Goal: Information Seeking & Learning: Learn about a topic

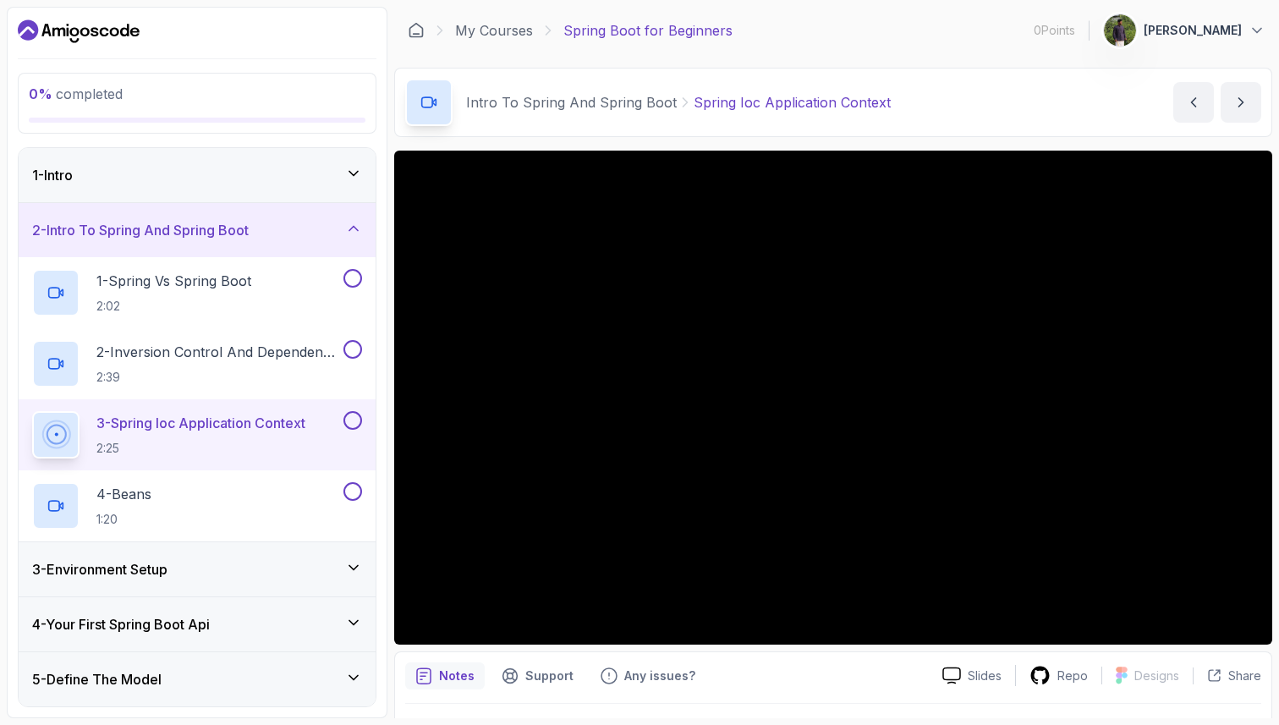
click at [265, 178] on div "1 - Intro" at bounding box center [197, 175] width 330 height 20
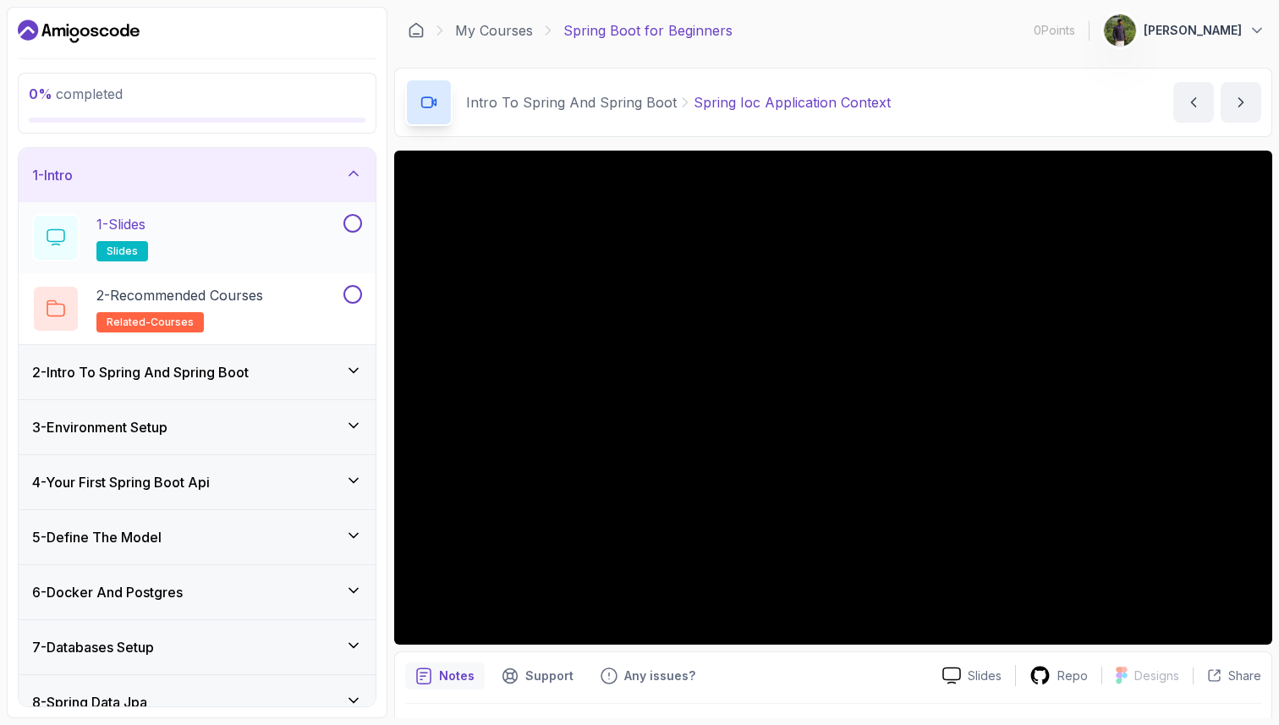
click at [245, 237] on div "1 - Slides slides" at bounding box center [186, 237] width 308 height 47
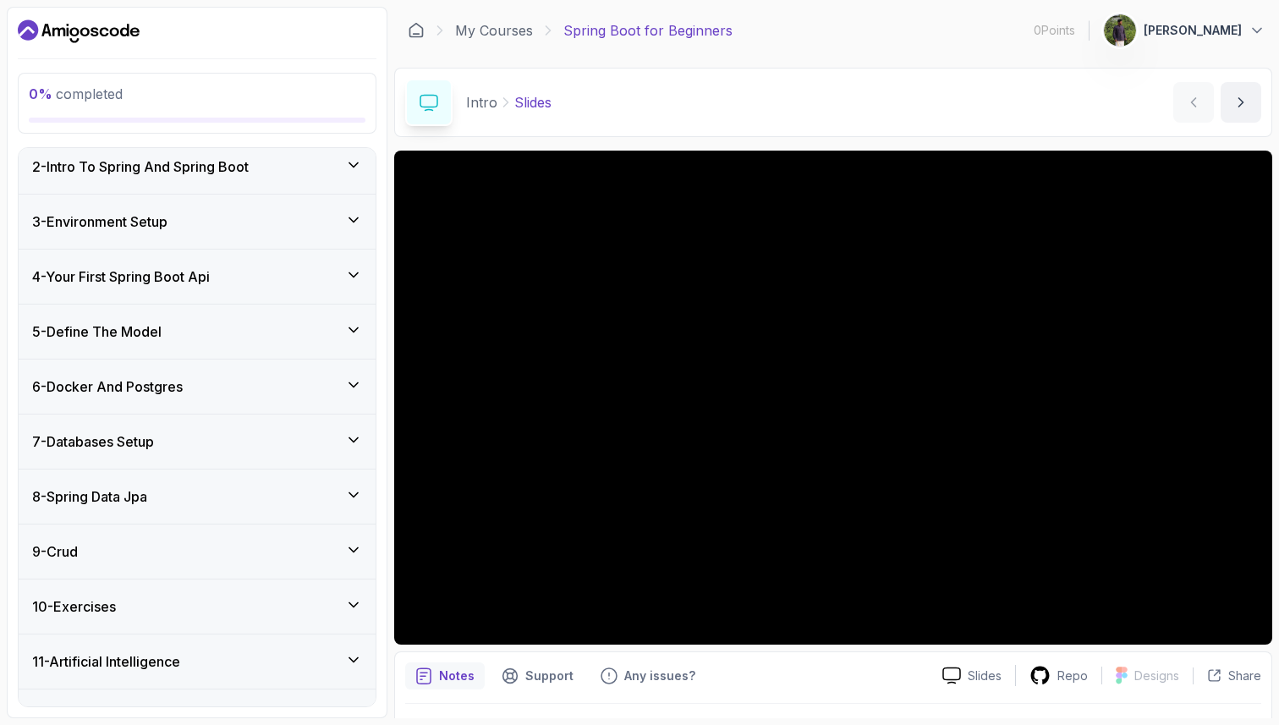
scroll to position [242, 0]
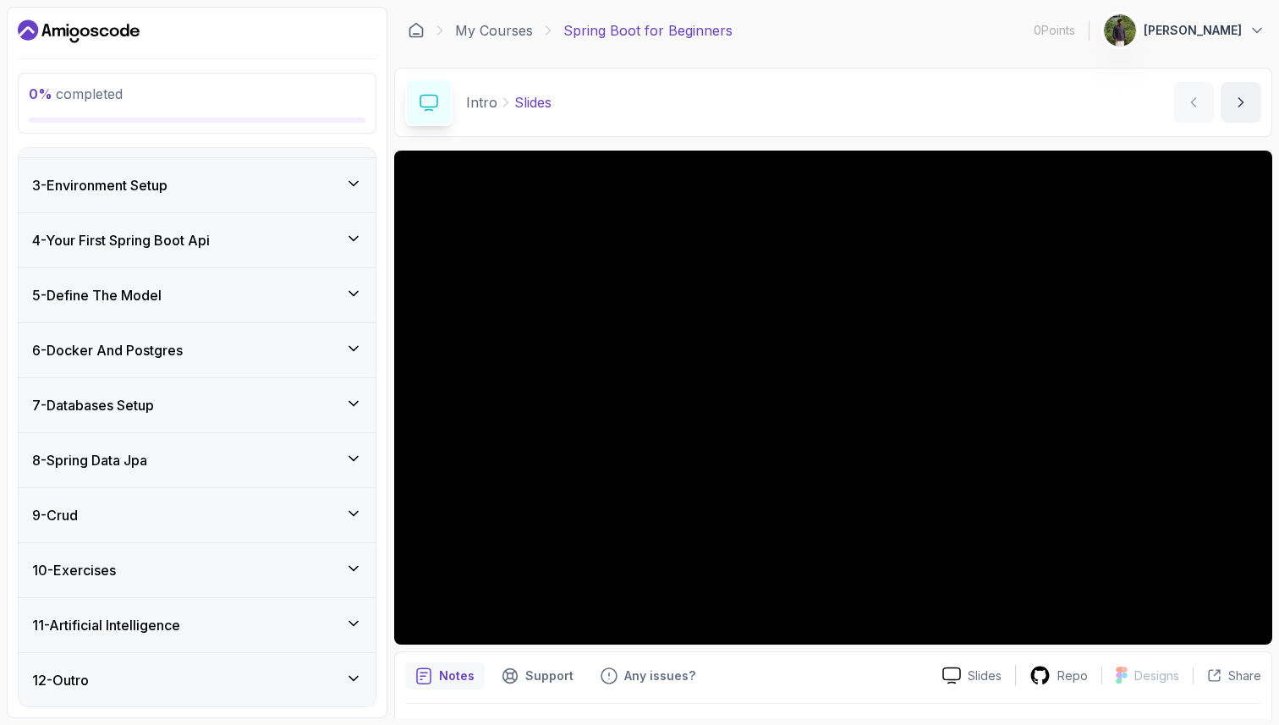
click at [232, 461] on div "8 - Spring Data Jpa" at bounding box center [197, 460] width 330 height 20
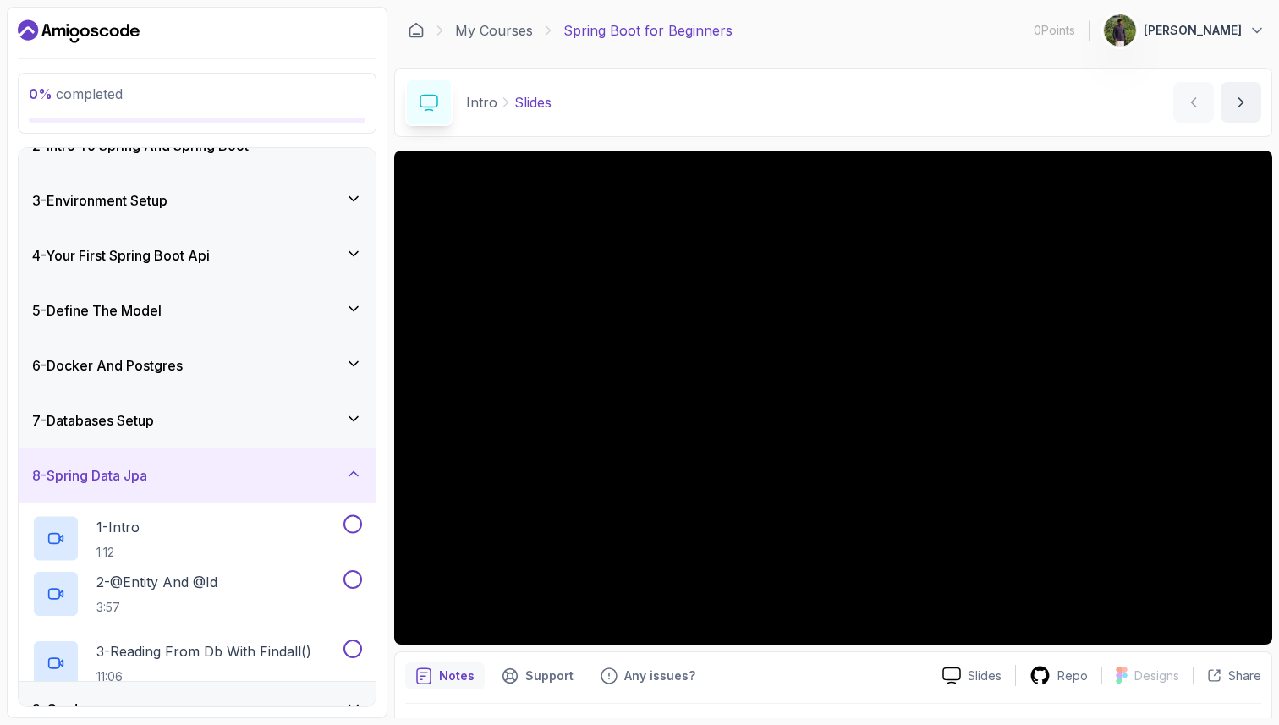
scroll to position [100, 0]
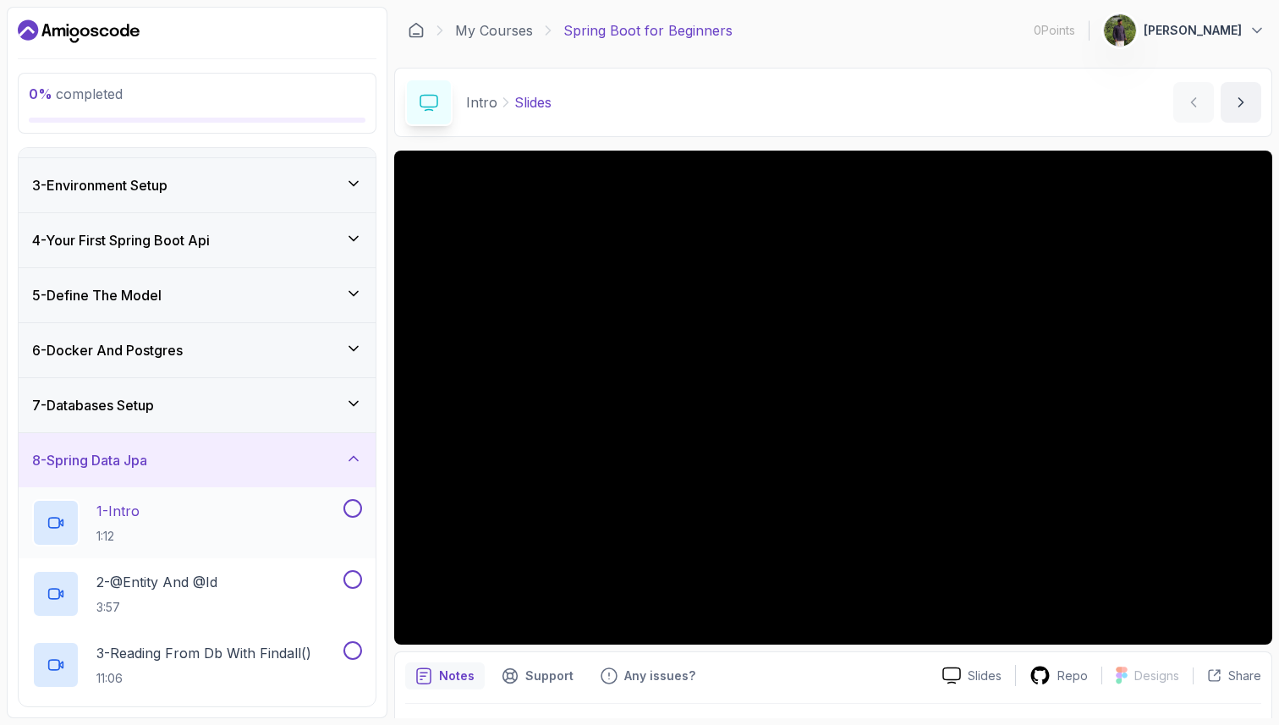
click at [223, 504] on div "1 - Intro 1:12" at bounding box center [186, 522] width 308 height 47
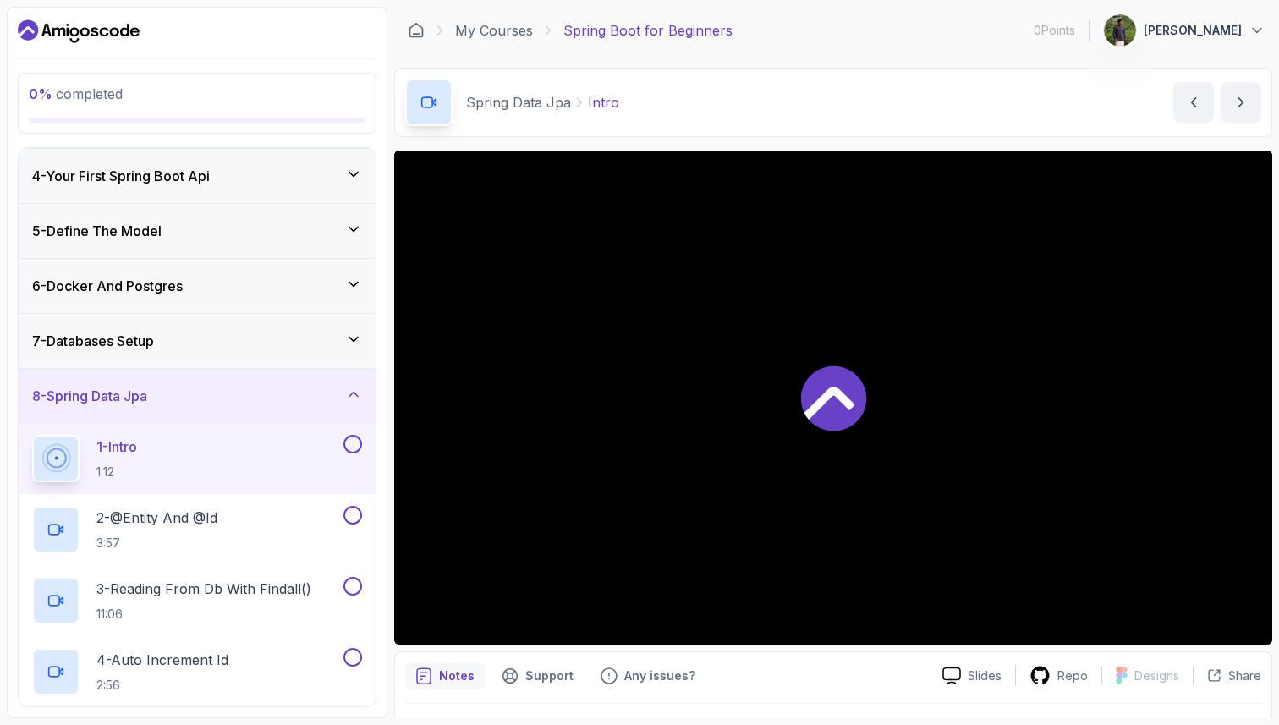
scroll to position [194, 0]
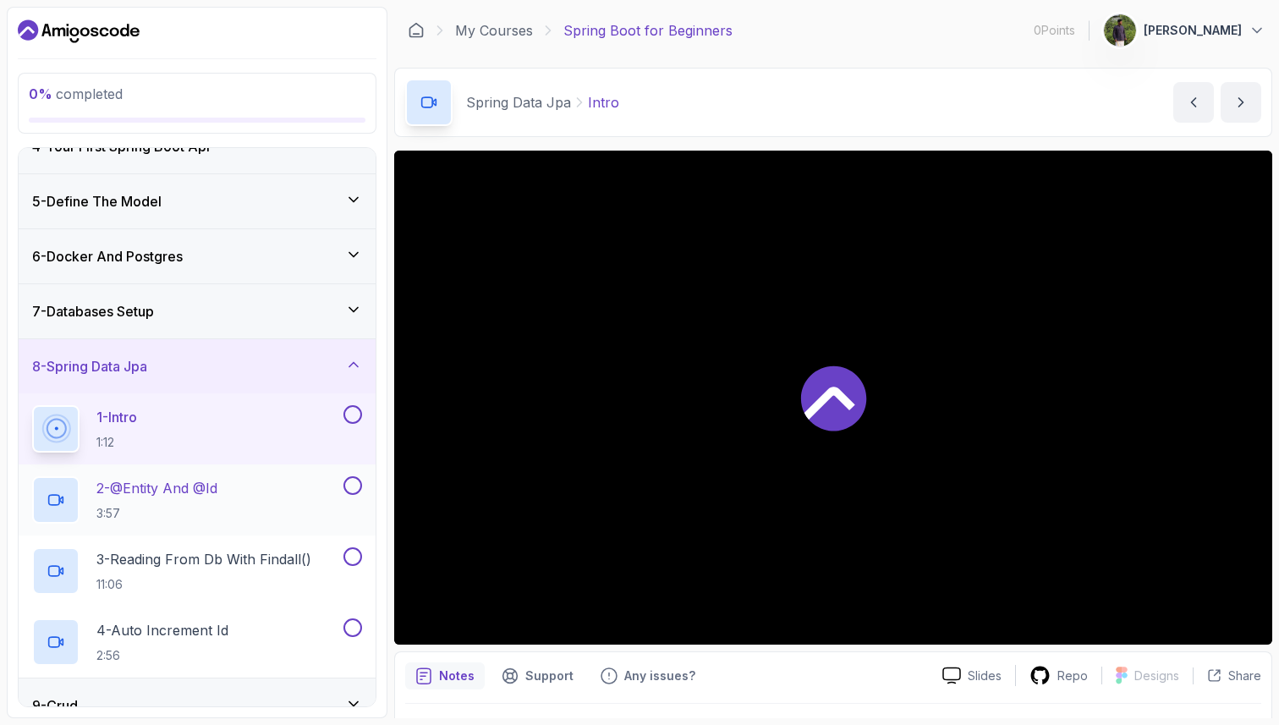
click at [211, 492] on p "2 - @Entity And @Id" at bounding box center [156, 488] width 121 height 20
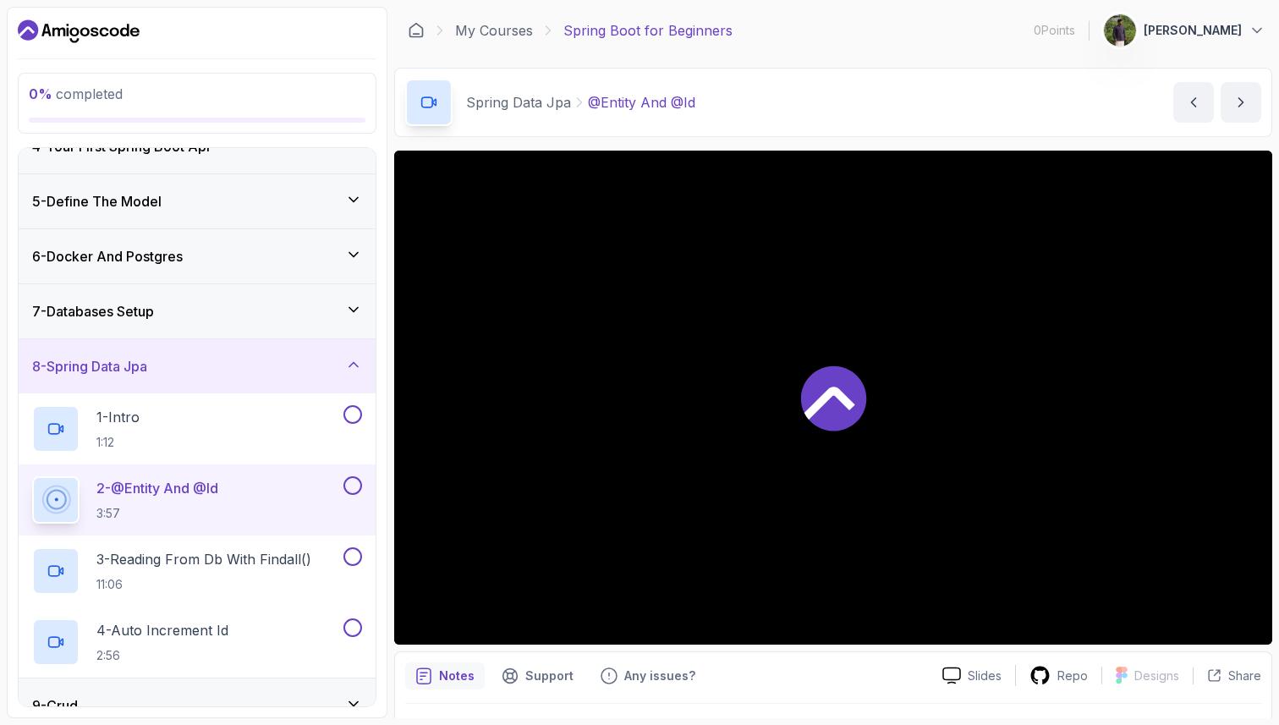
click at [799, 467] on div at bounding box center [833, 398] width 878 height 494
click at [268, 365] on div "8 - Spring Data Jpa" at bounding box center [197, 366] width 330 height 20
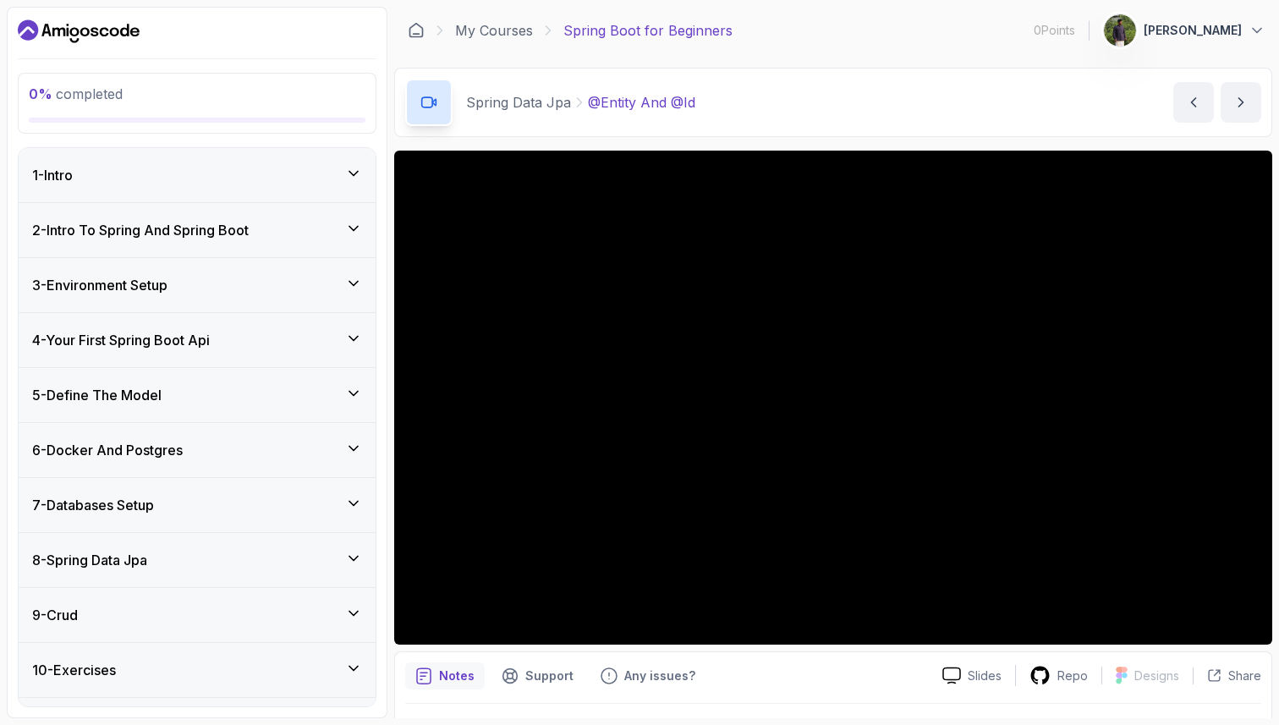
click at [237, 186] on div "1 - Intro" at bounding box center [197, 175] width 357 height 54
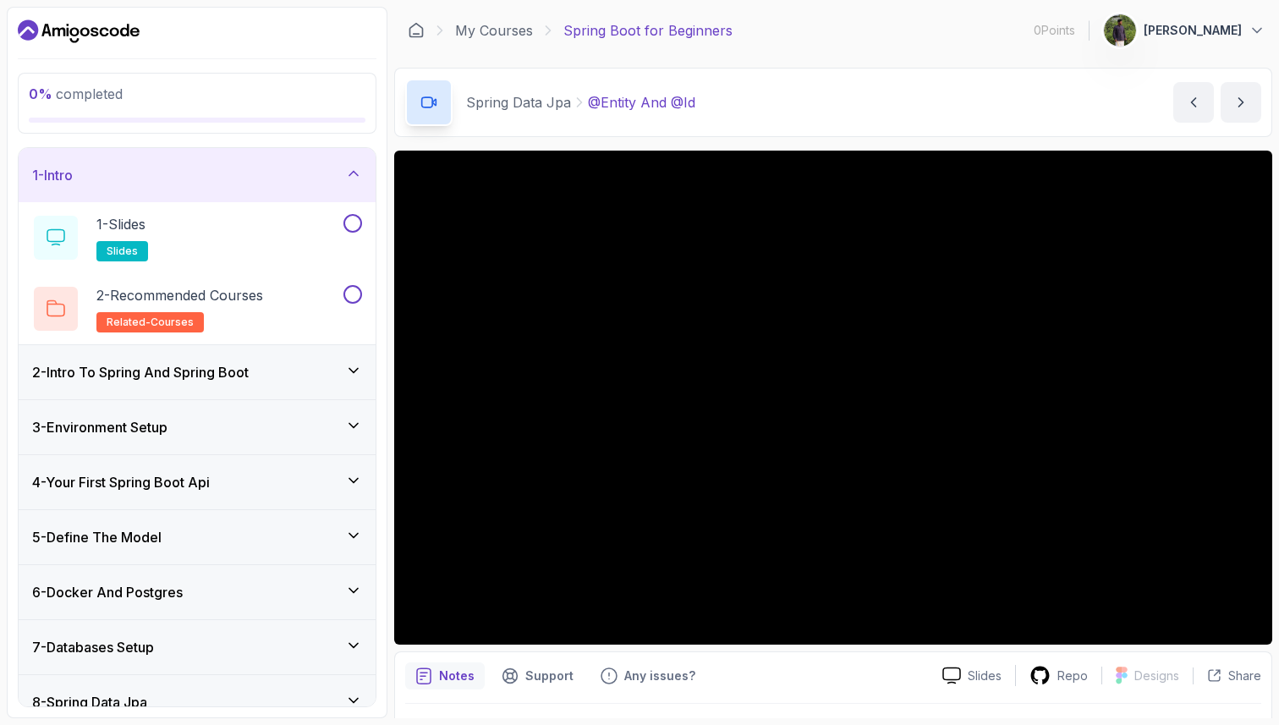
click at [191, 417] on div "3 - Environment Setup" at bounding box center [197, 427] width 330 height 20
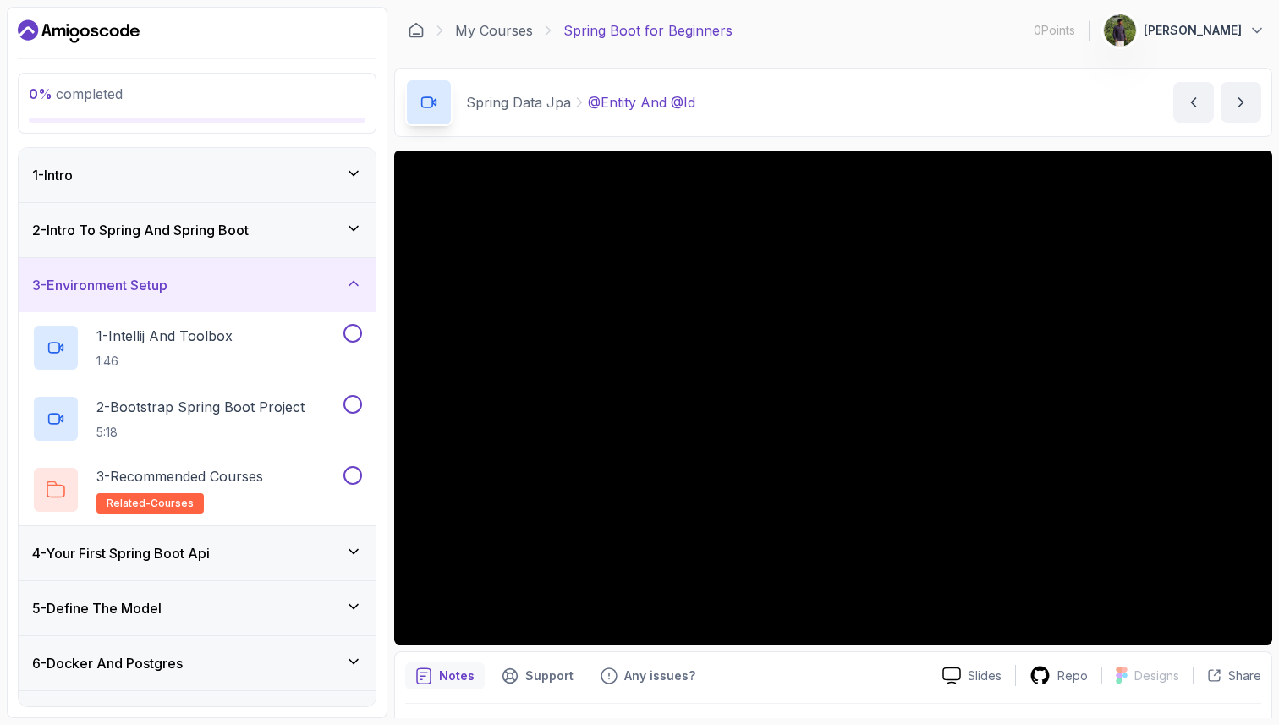
click at [231, 275] on div "3 - Environment Setup" at bounding box center [197, 285] width 330 height 20
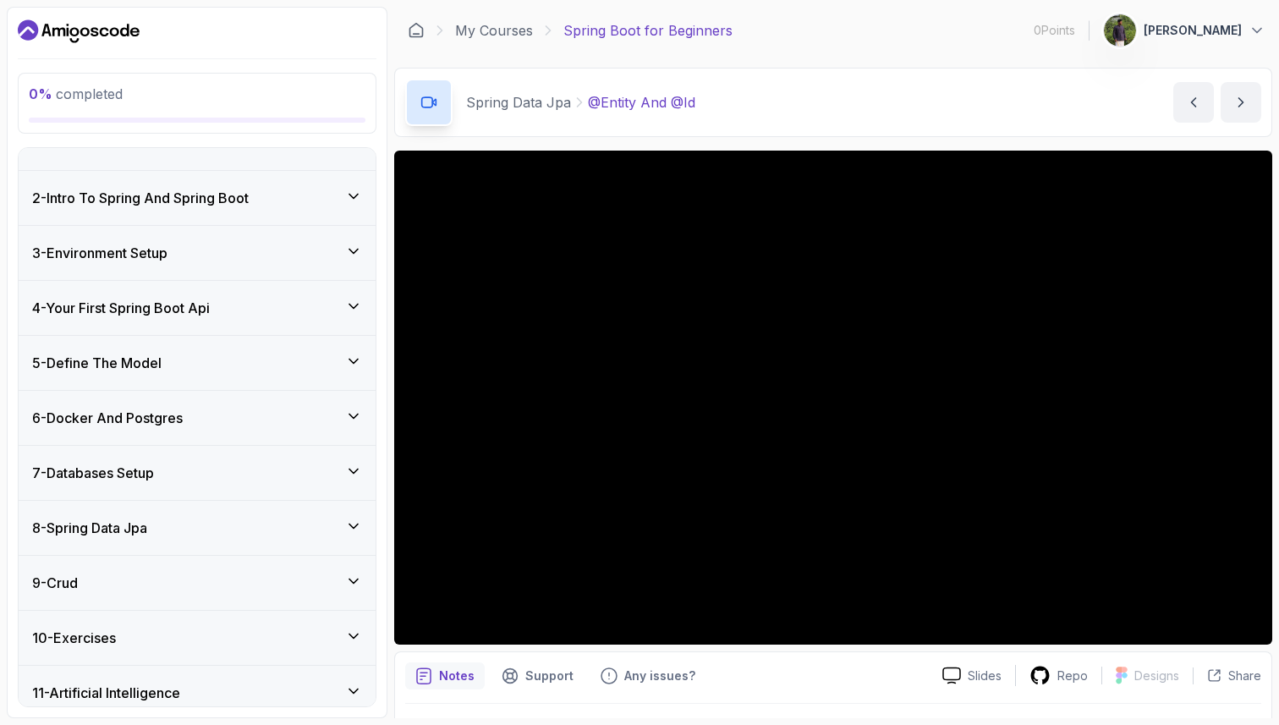
click at [229, 206] on h3 "2 - Intro To Spring And Spring Boot" at bounding box center [140, 198] width 217 height 20
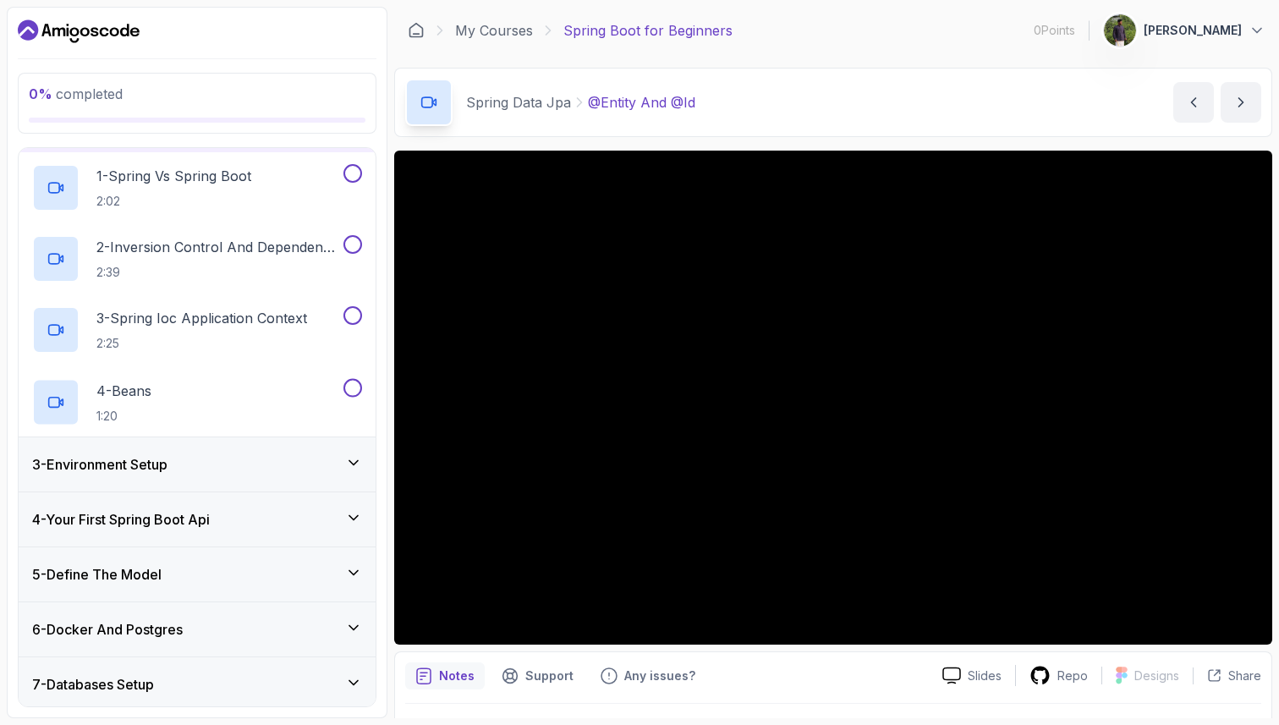
scroll to position [138, 0]
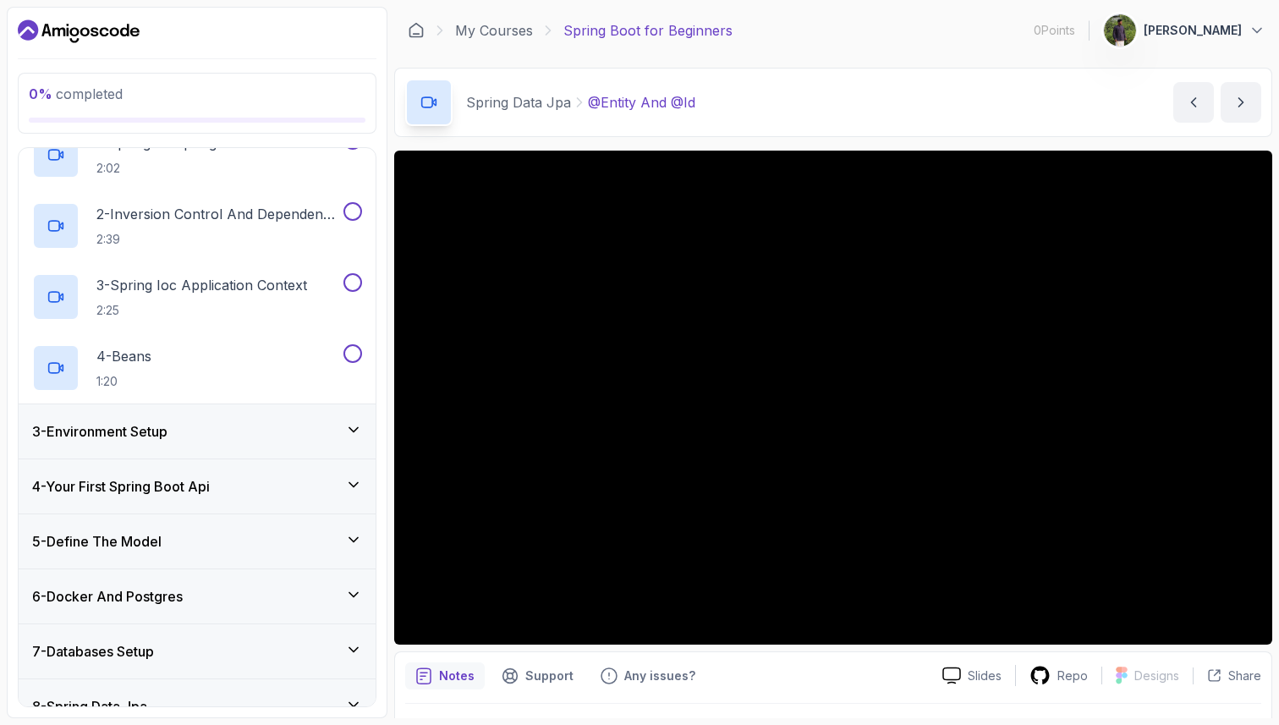
click at [183, 424] on div "3 - Environment Setup" at bounding box center [197, 431] width 330 height 20
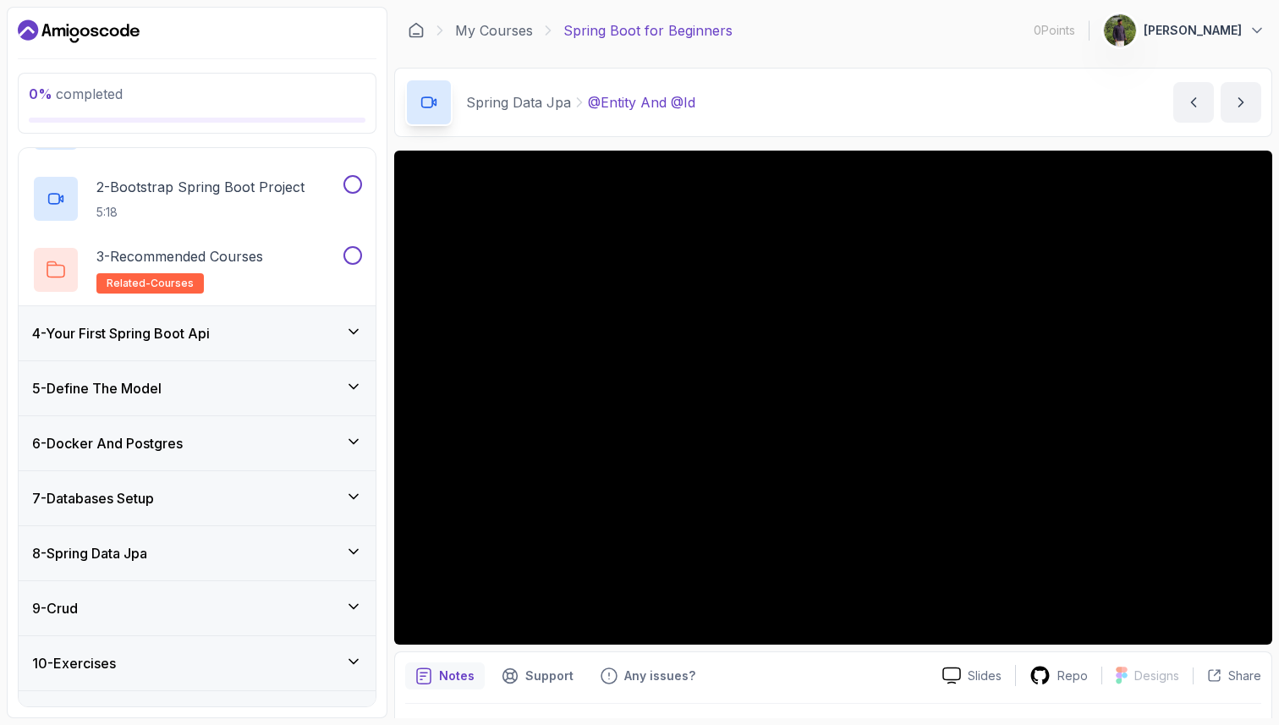
click at [204, 348] on div "4 - Your First Spring Boot Api" at bounding box center [197, 333] width 357 height 54
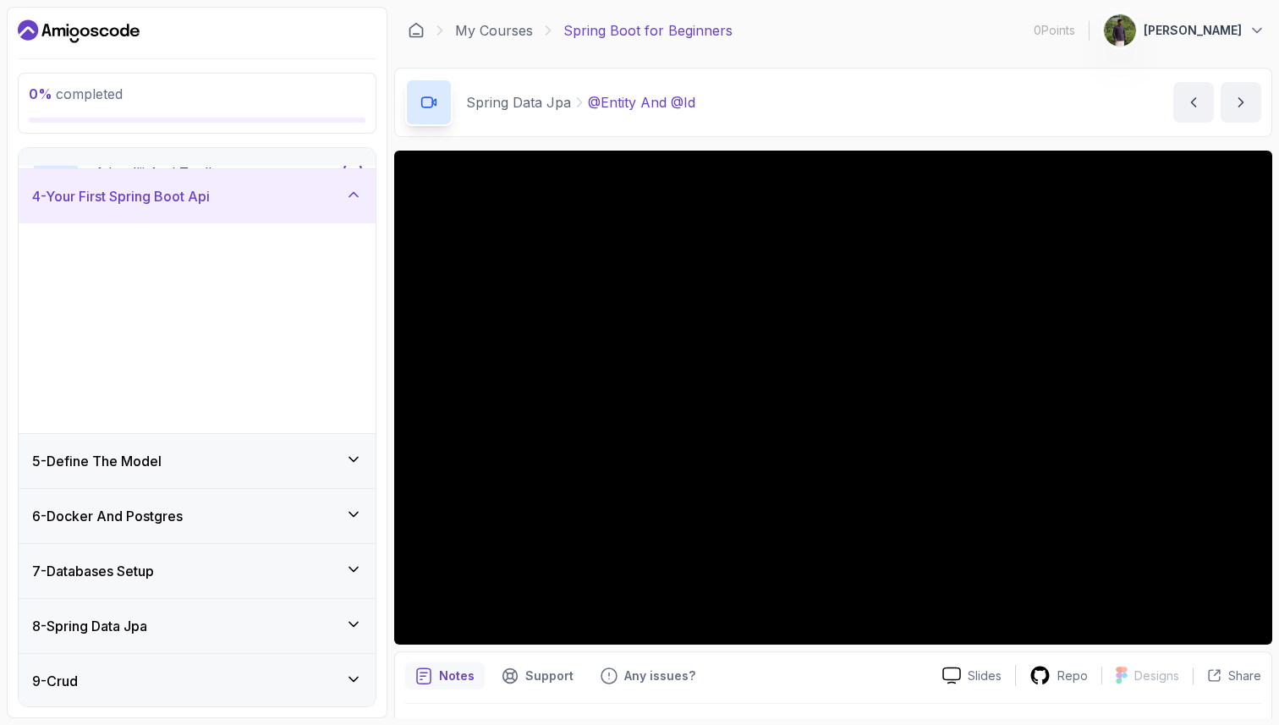
scroll to position [155, 0]
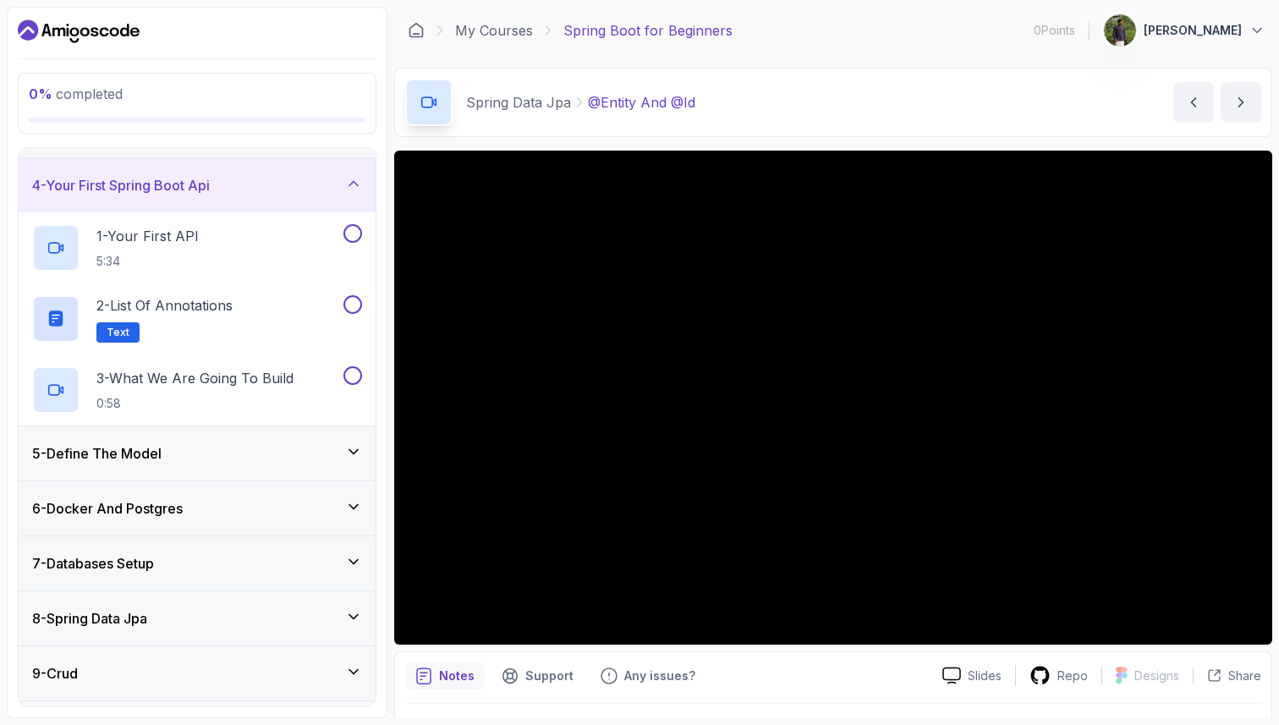
click at [200, 459] on div "5 - Define The Model" at bounding box center [197, 453] width 330 height 20
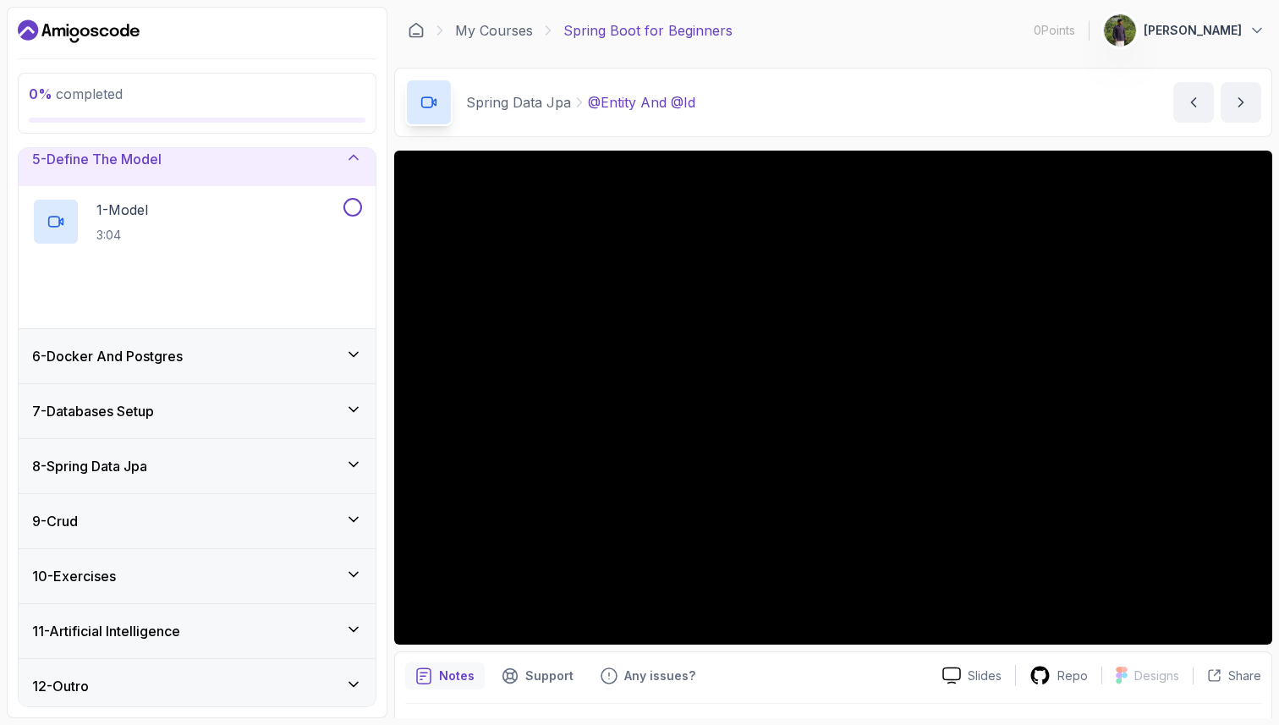
scroll to position [241, 0]
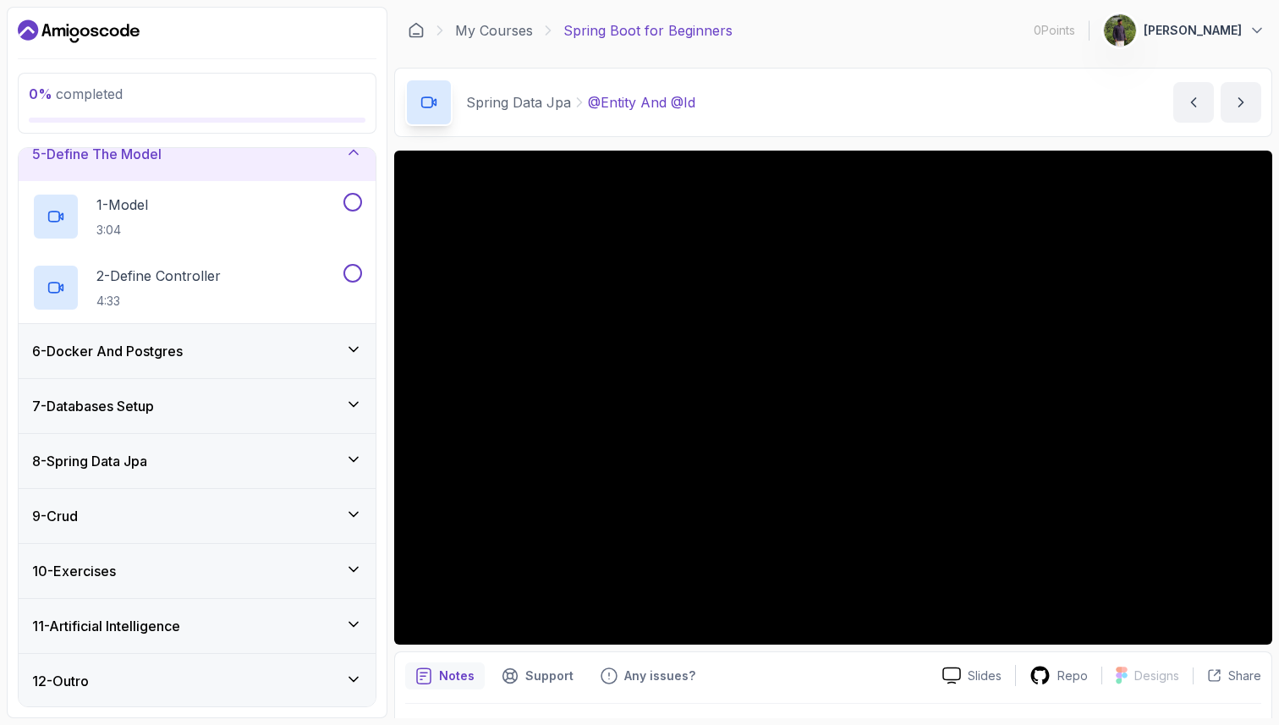
click at [199, 362] on div "6 - Docker And Postgres" at bounding box center [197, 351] width 357 height 54
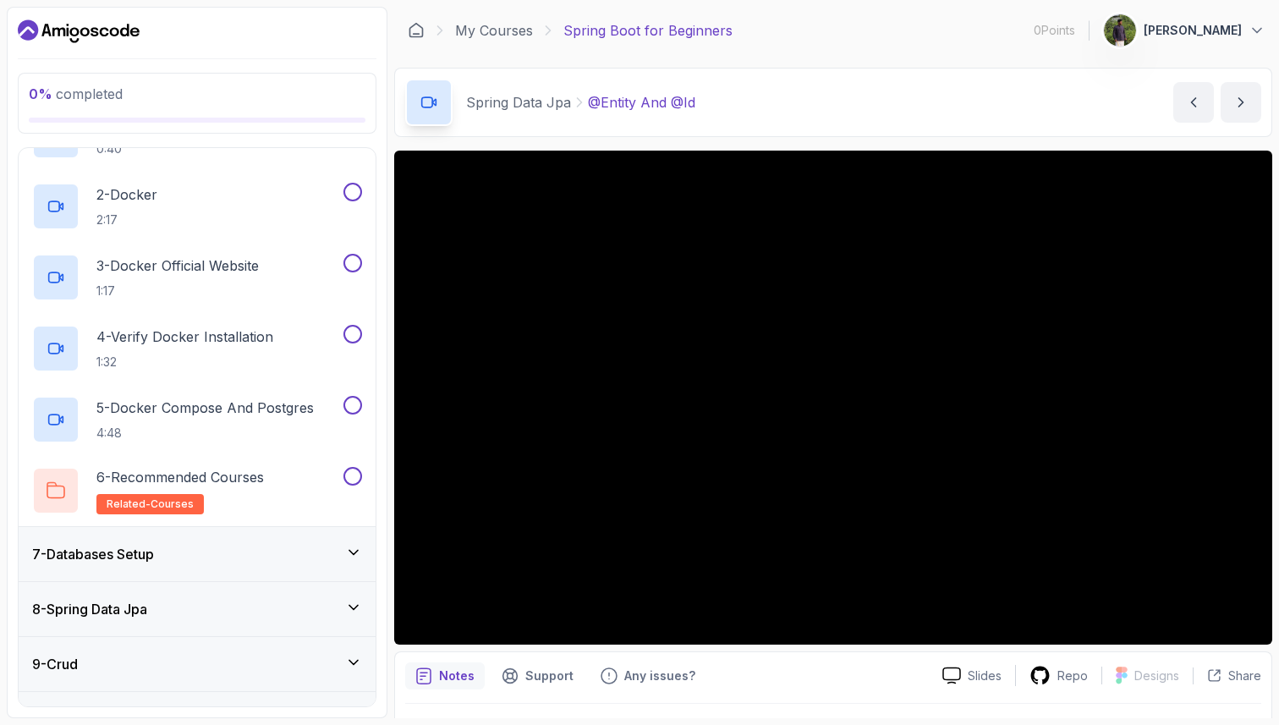
click at [225, 562] on div "7 - Databases Setup" at bounding box center [197, 554] width 330 height 20
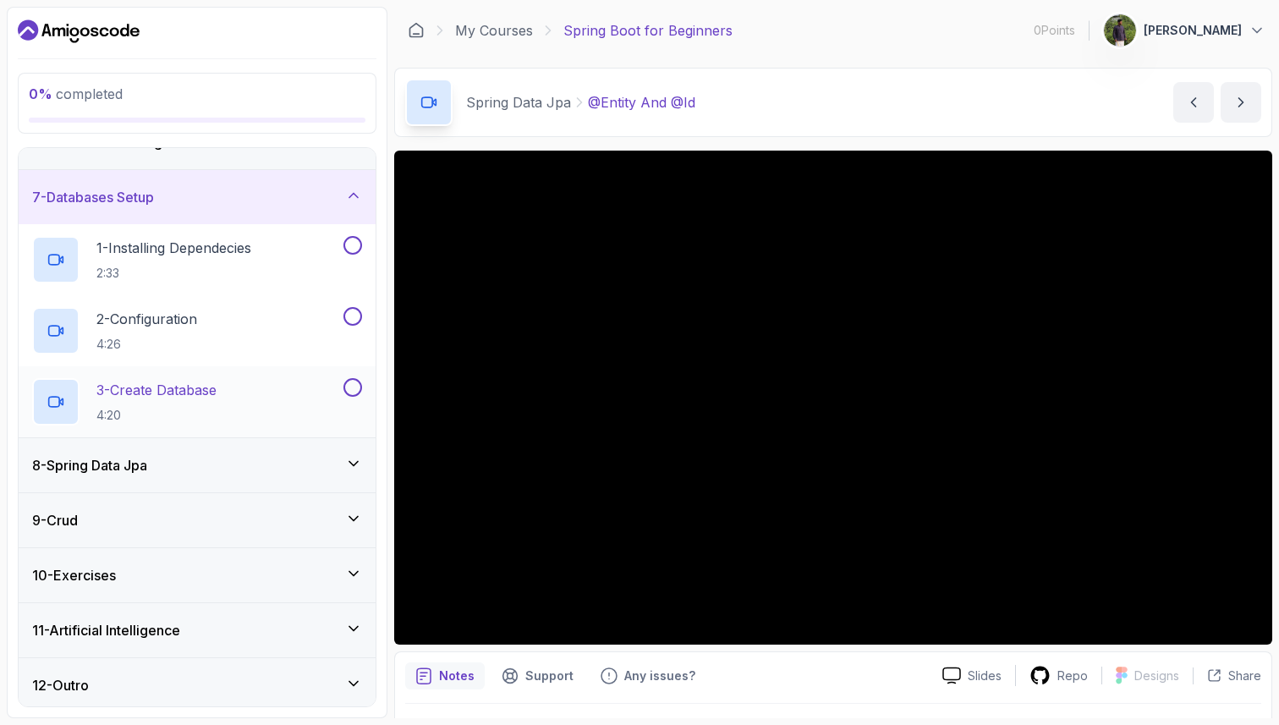
click at [222, 435] on div "3 - Create Database 4:20" at bounding box center [197, 401] width 357 height 71
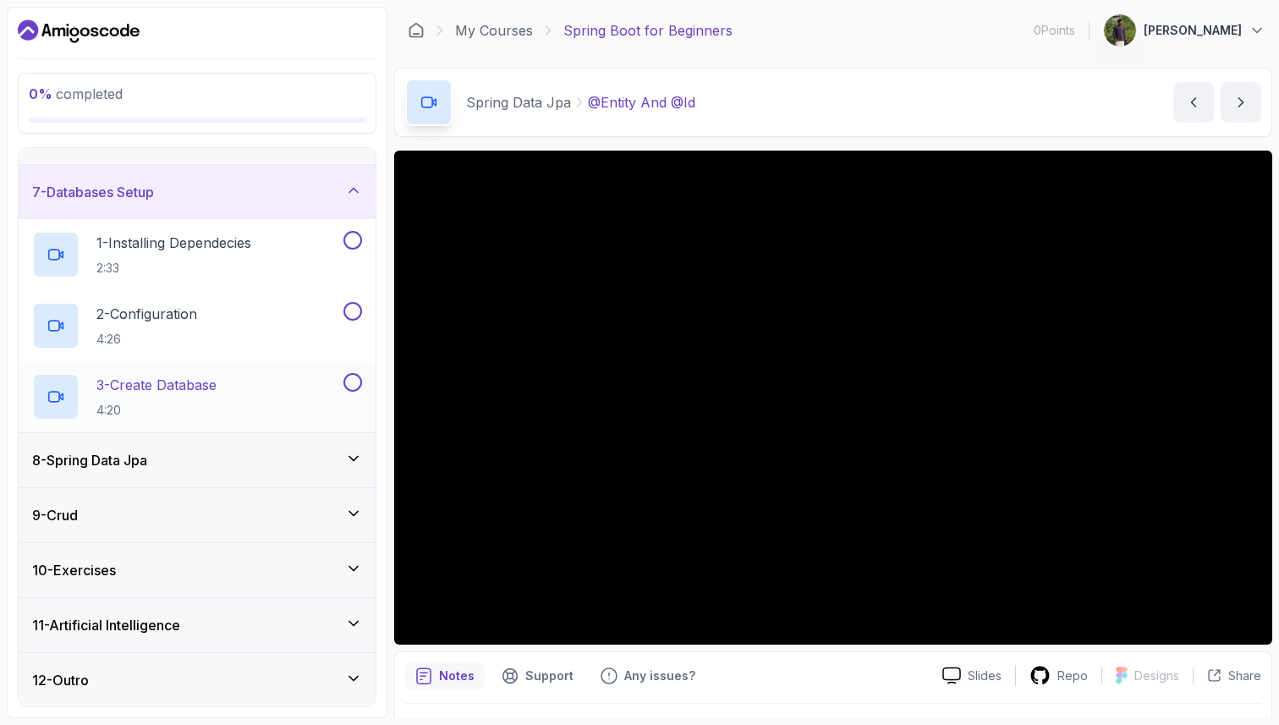
click at [222, 435] on div "8 - Spring Data Jpa" at bounding box center [197, 460] width 357 height 54
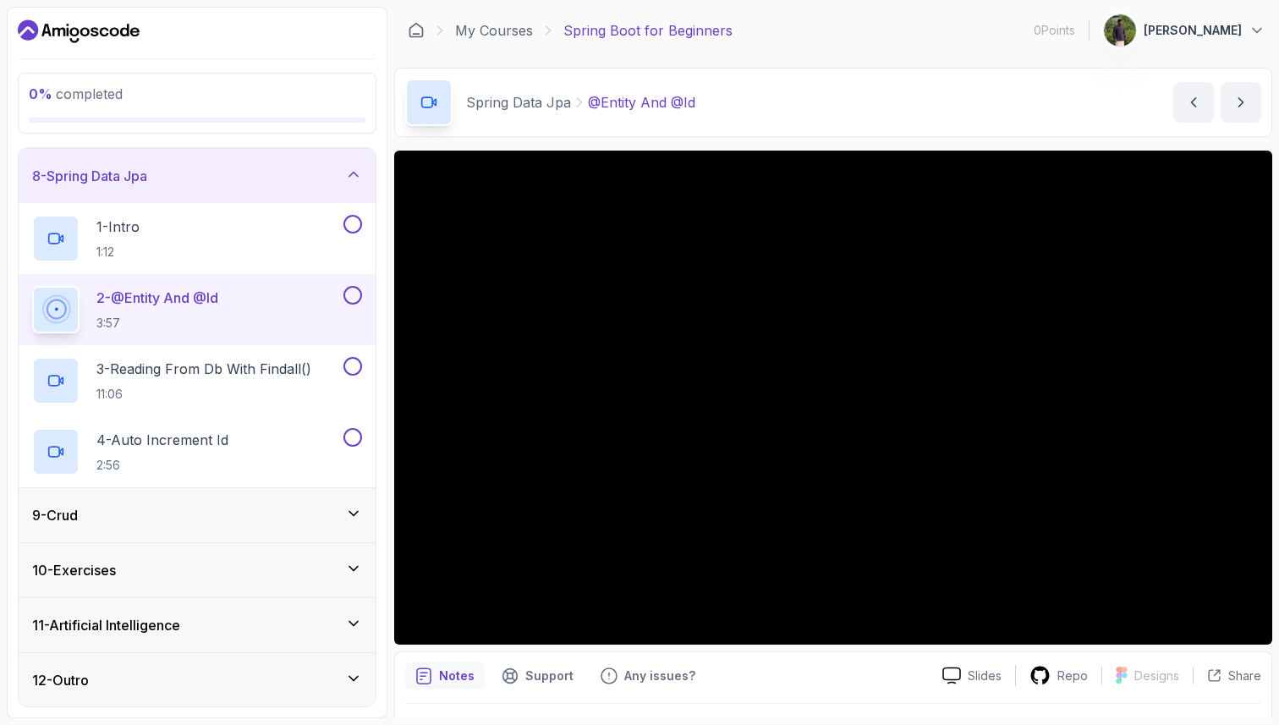
click at [179, 550] on div "10 - Exercises" at bounding box center [197, 570] width 357 height 54
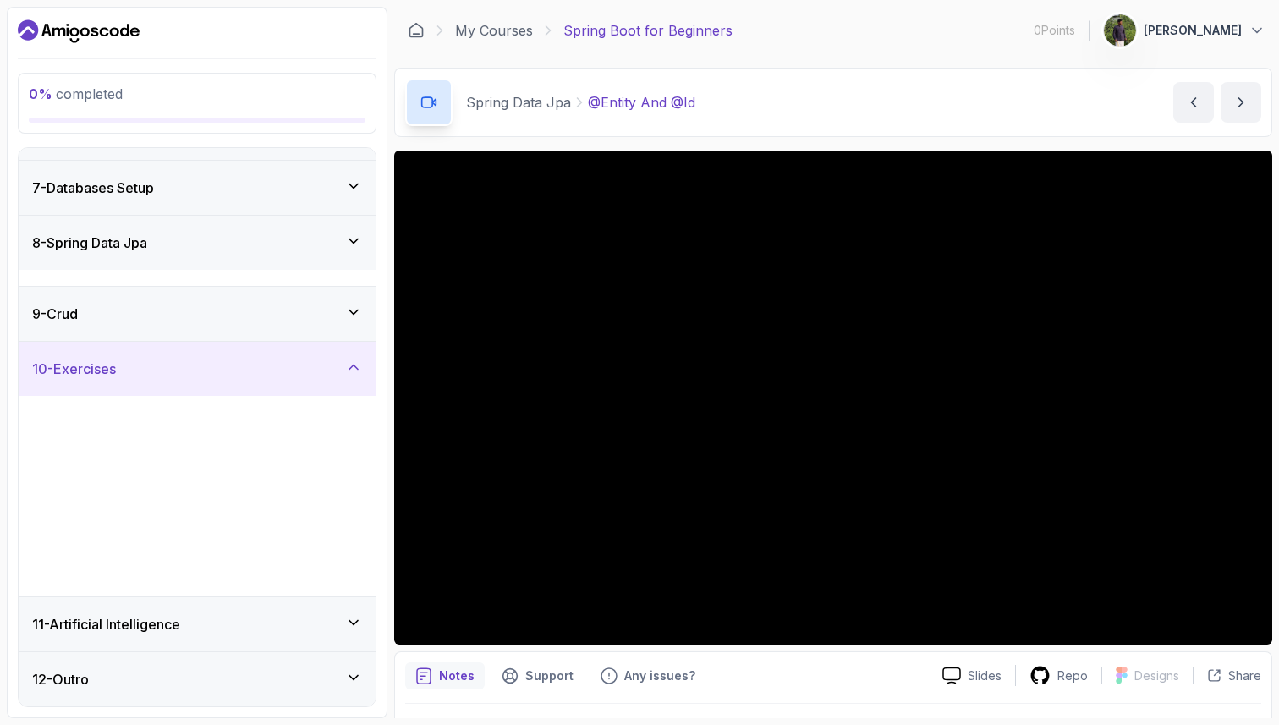
scroll to position [313, 0]
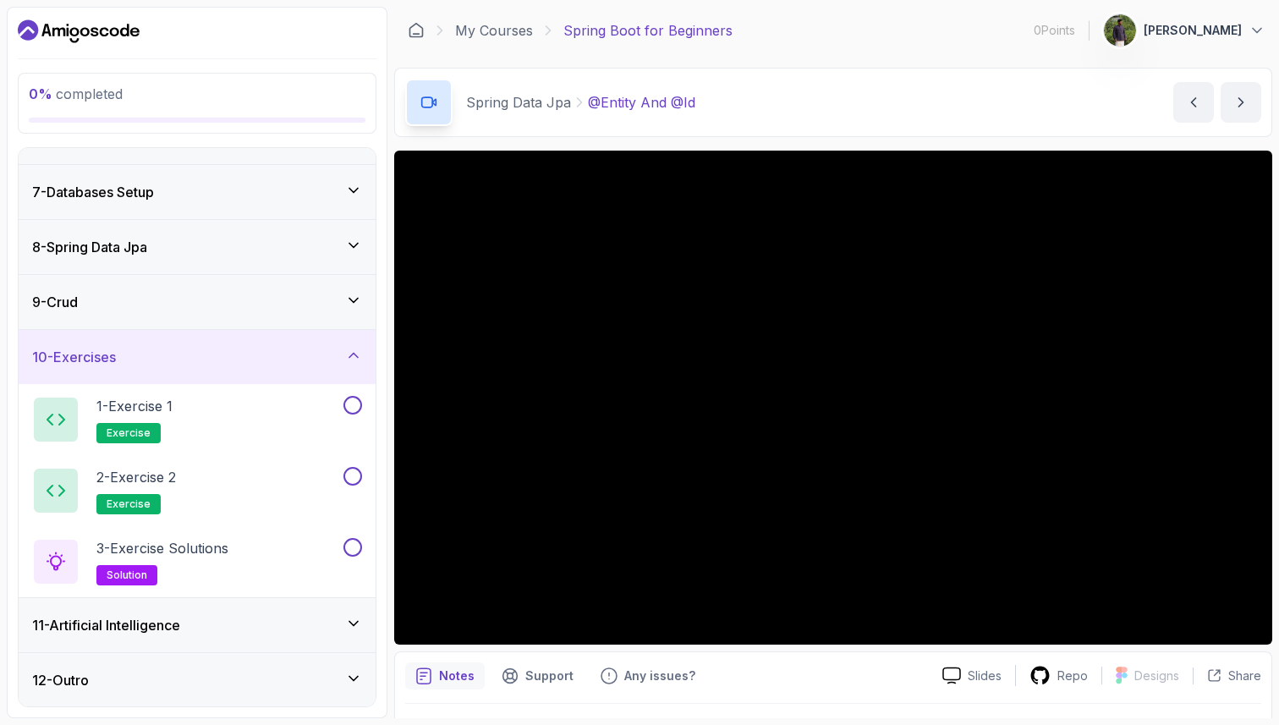
click at [199, 307] on div "9 - Crud" at bounding box center [197, 302] width 330 height 20
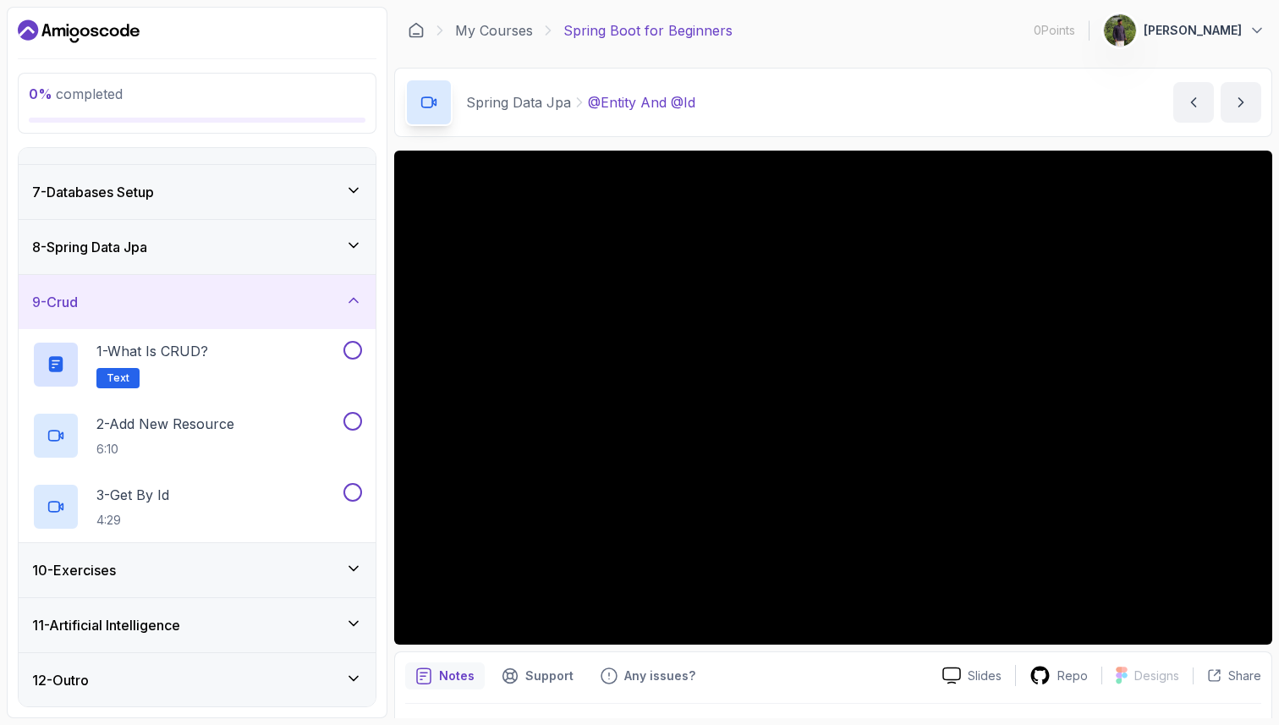
click at [180, 622] on h3 "11 - Artificial Intelligence" at bounding box center [106, 625] width 148 height 20
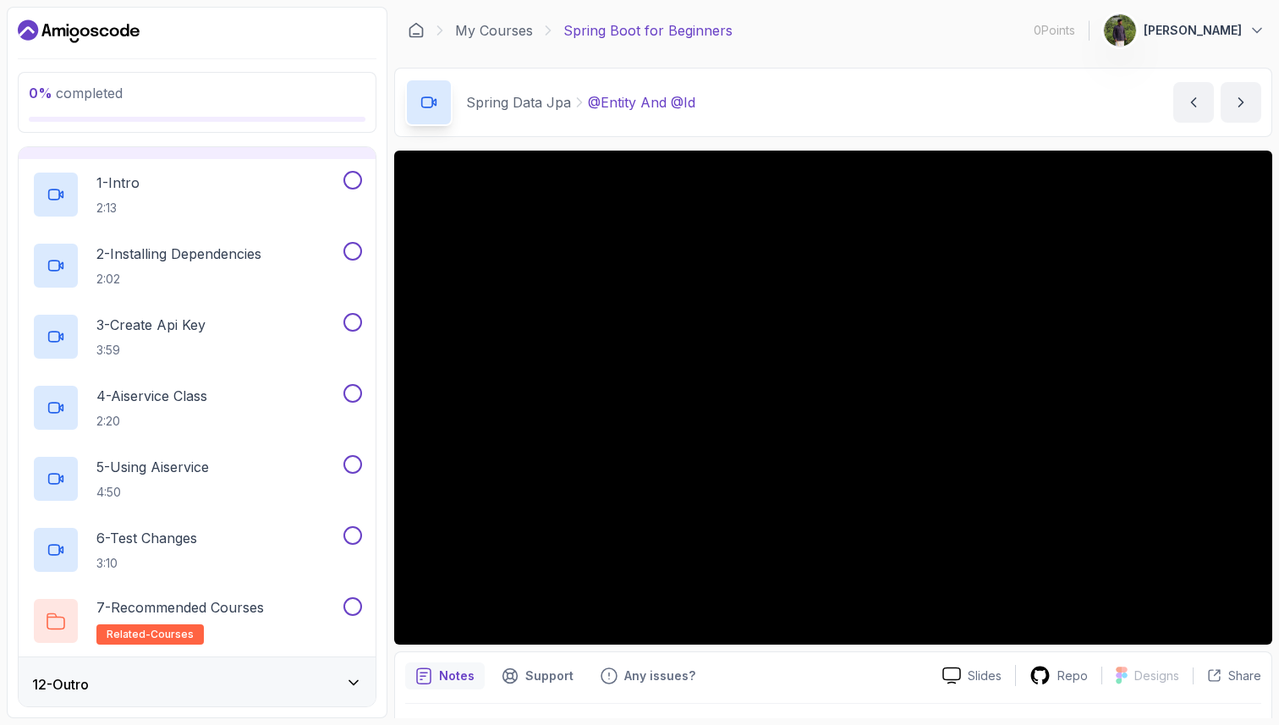
scroll to position [597, 0]
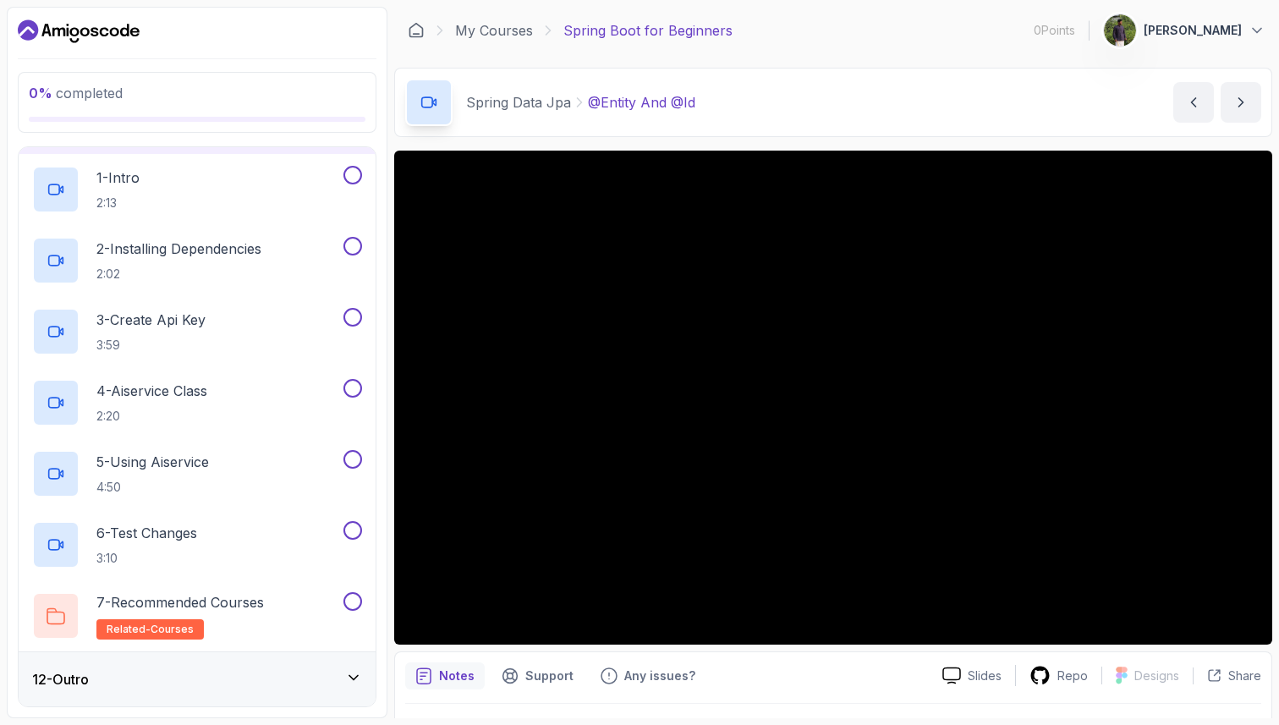
click at [261, 675] on div "12 - Outro" at bounding box center [197, 679] width 330 height 20
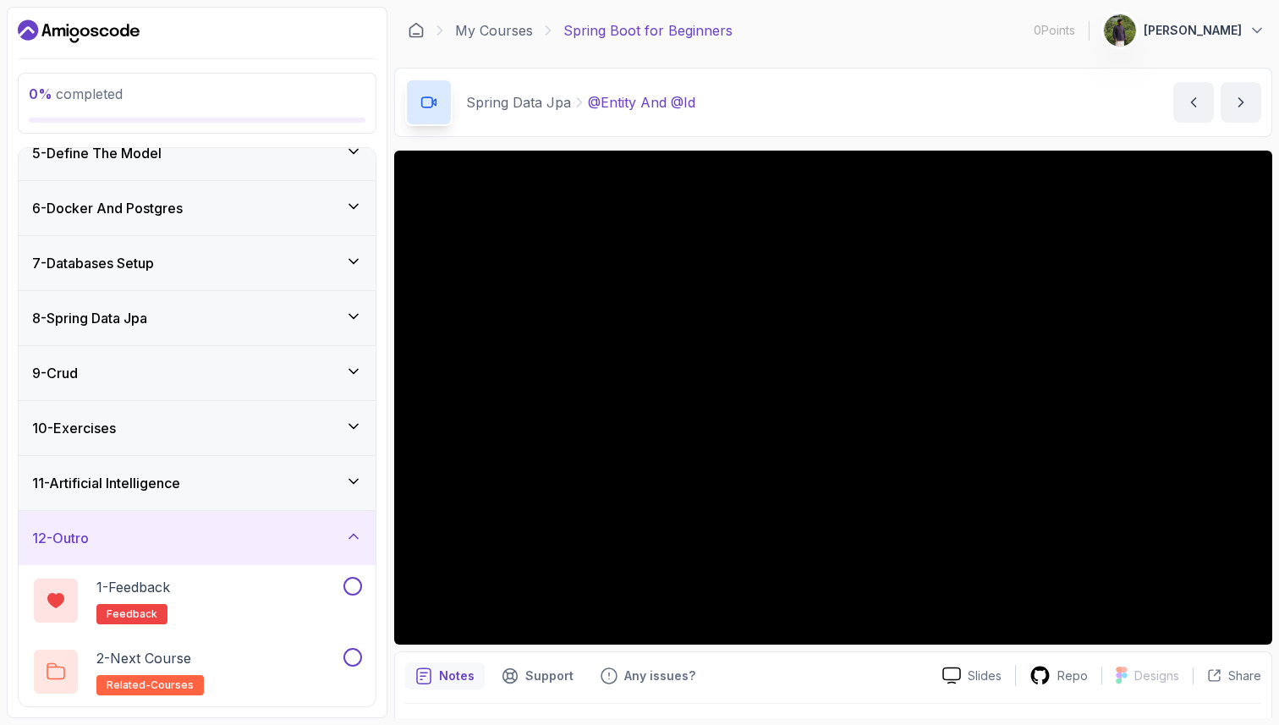
scroll to position [0, 0]
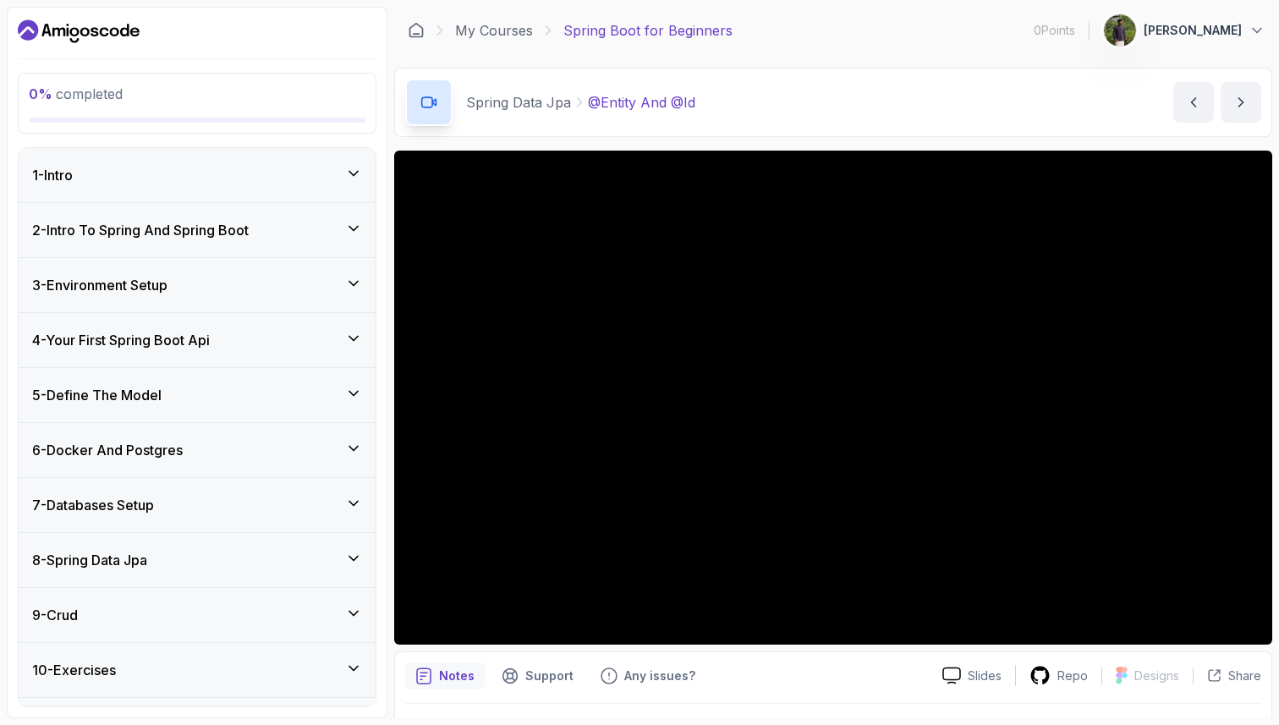
click at [252, 180] on div "1 - Intro" at bounding box center [197, 175] width 330 height 20
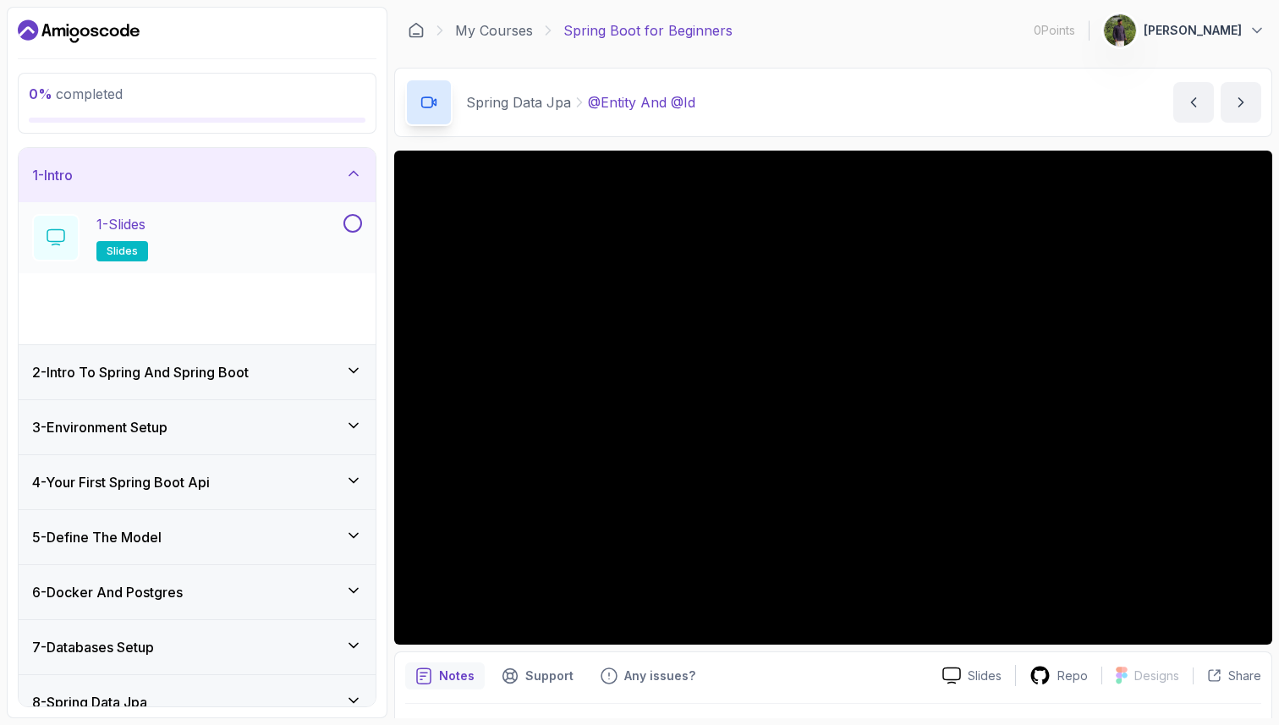
click at [248, 241] on div "1 - Slides slides" at bounding box center [186, 237] width 308 height 47
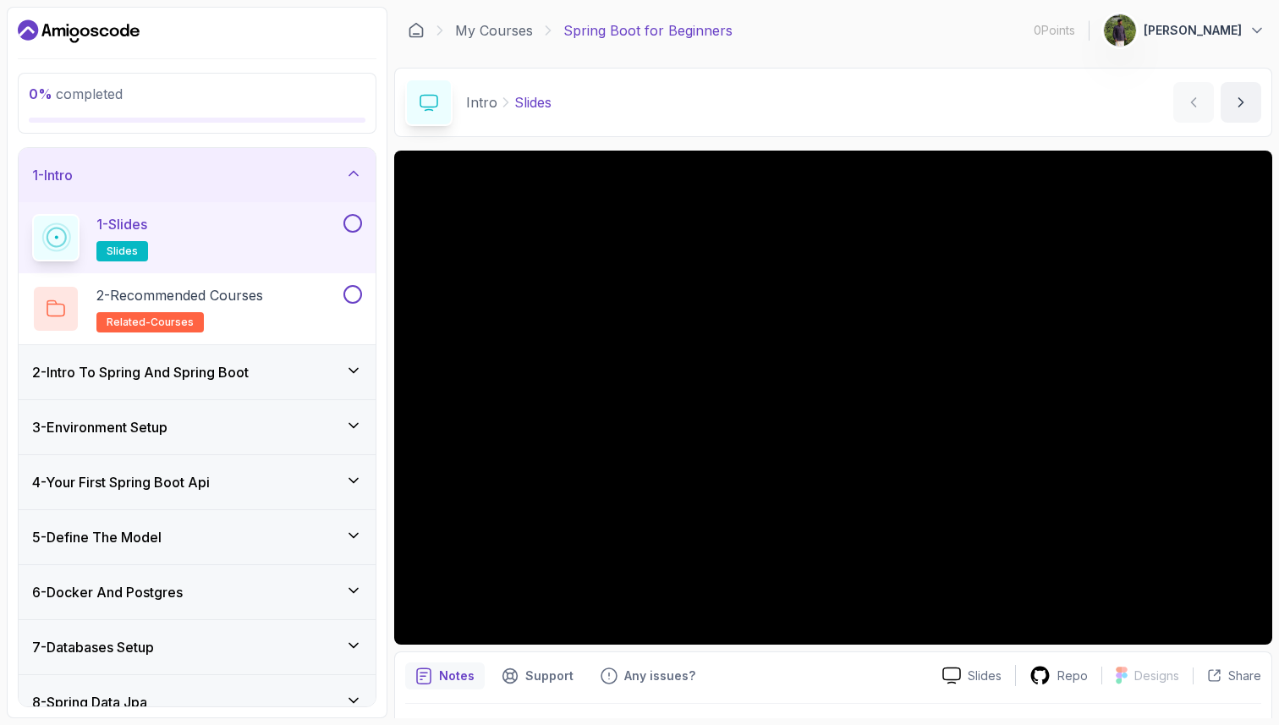
click at [226, 379] on h3 "2 - Intro To Spring And Spring Boot" at bounding box center [140, 372] width 217 height 20
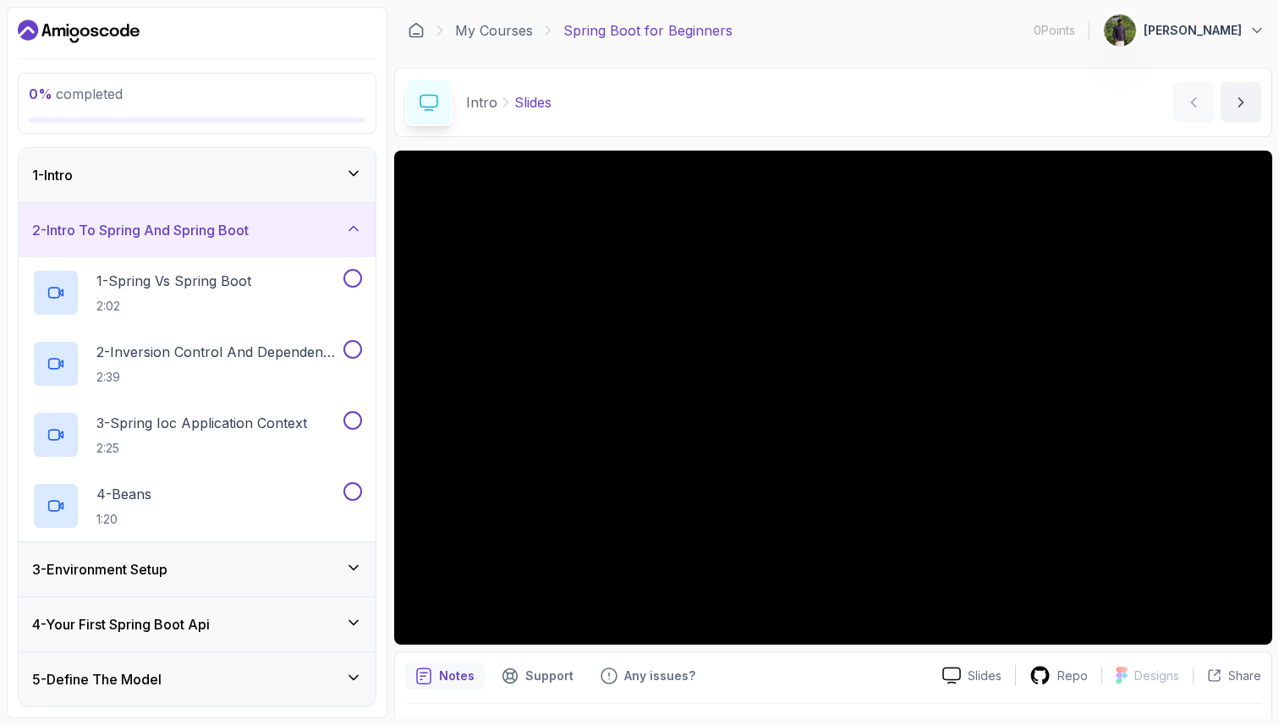
click at [246, 246] on div "2 - Intro To Spring And Spring Boot" at bounding box center [197, 230] width 357 height 54
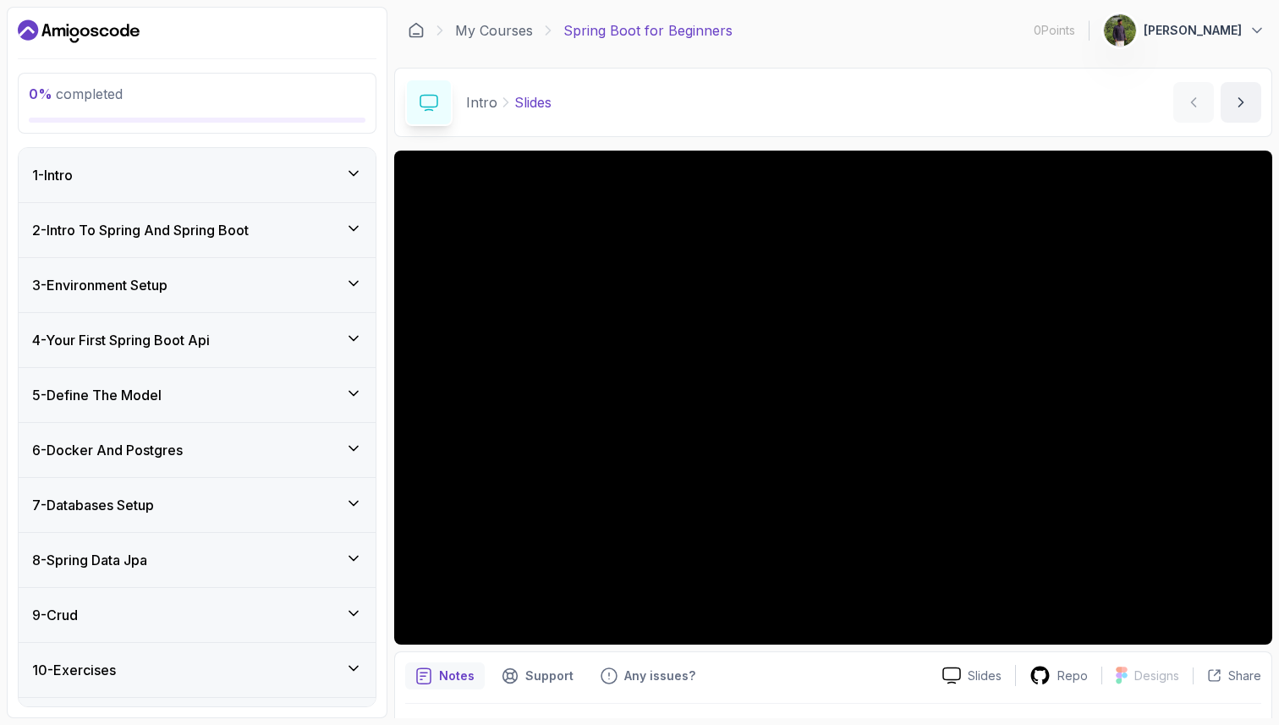
click at [245, 180] on div "1 - Intro" at bounding box center [197, 175] width 330 height 20
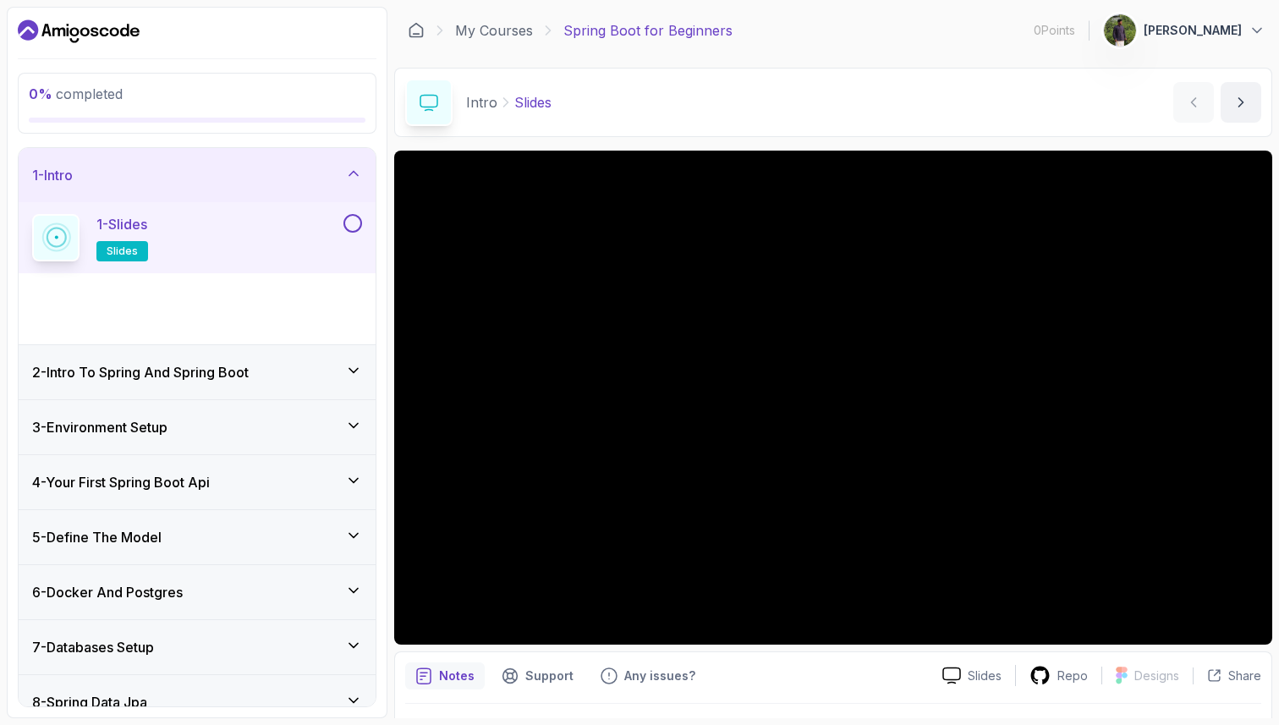
click at [239, 199] on div "1 - Intro" at bounding box center [197, 175] width 357 height 54
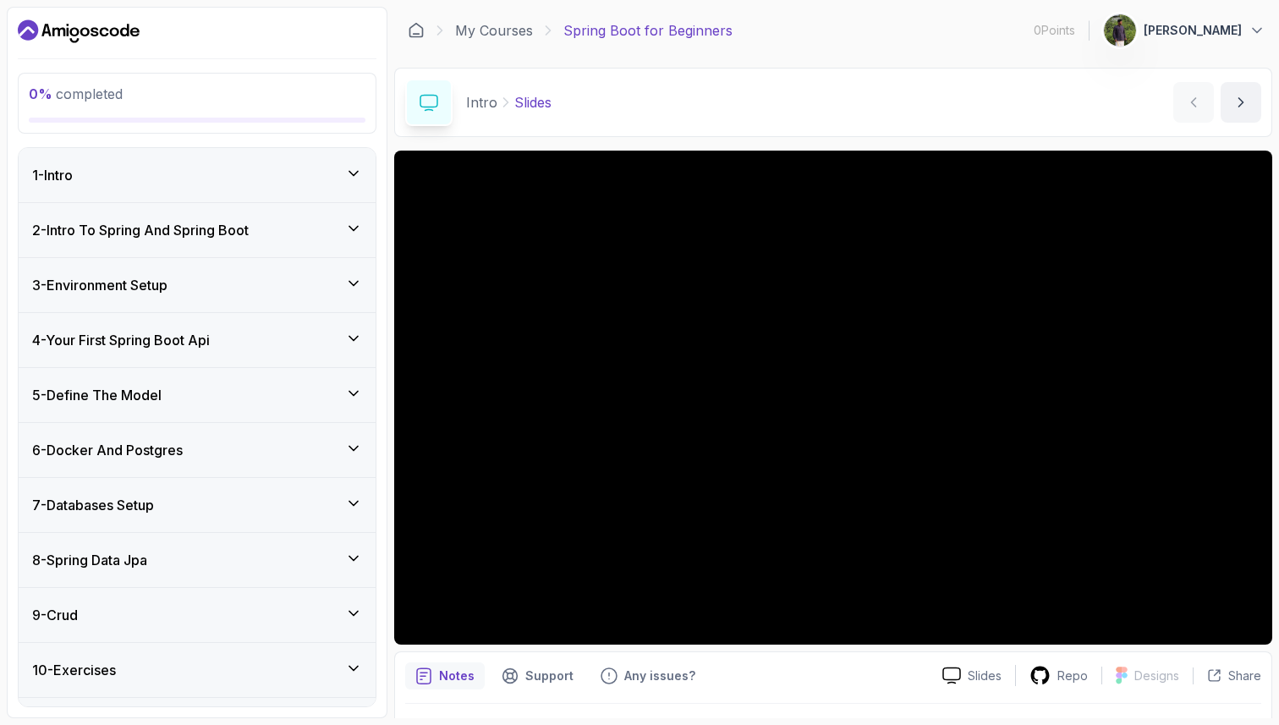
click at [235, 175] on div "1 - Intro" at bounding box center [197, 175] width 330 height 20
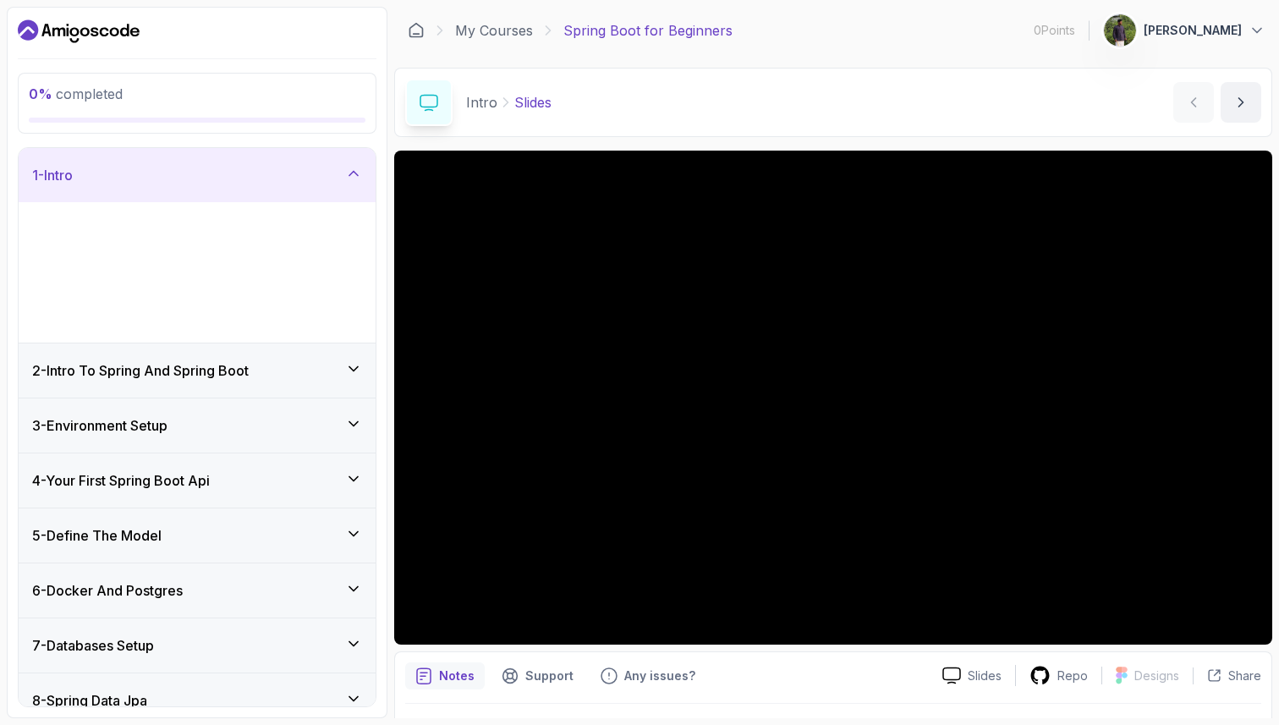
click at [252, 234] on div "1 - Slides slides" at bounding box center [186, 237] width 308 height 47
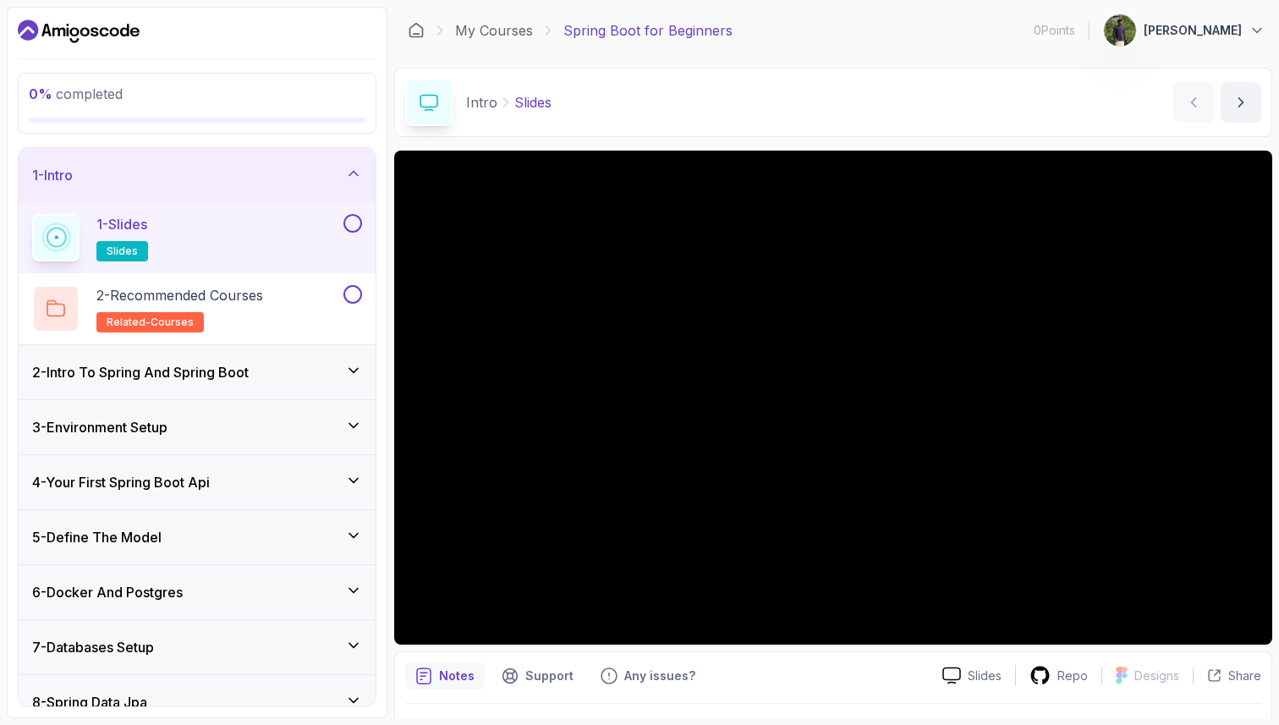
click at [223, 376] on h3 "2 - Intro To Spring And Spring Boot" at bounding box center [140, 372] width 217 height 20
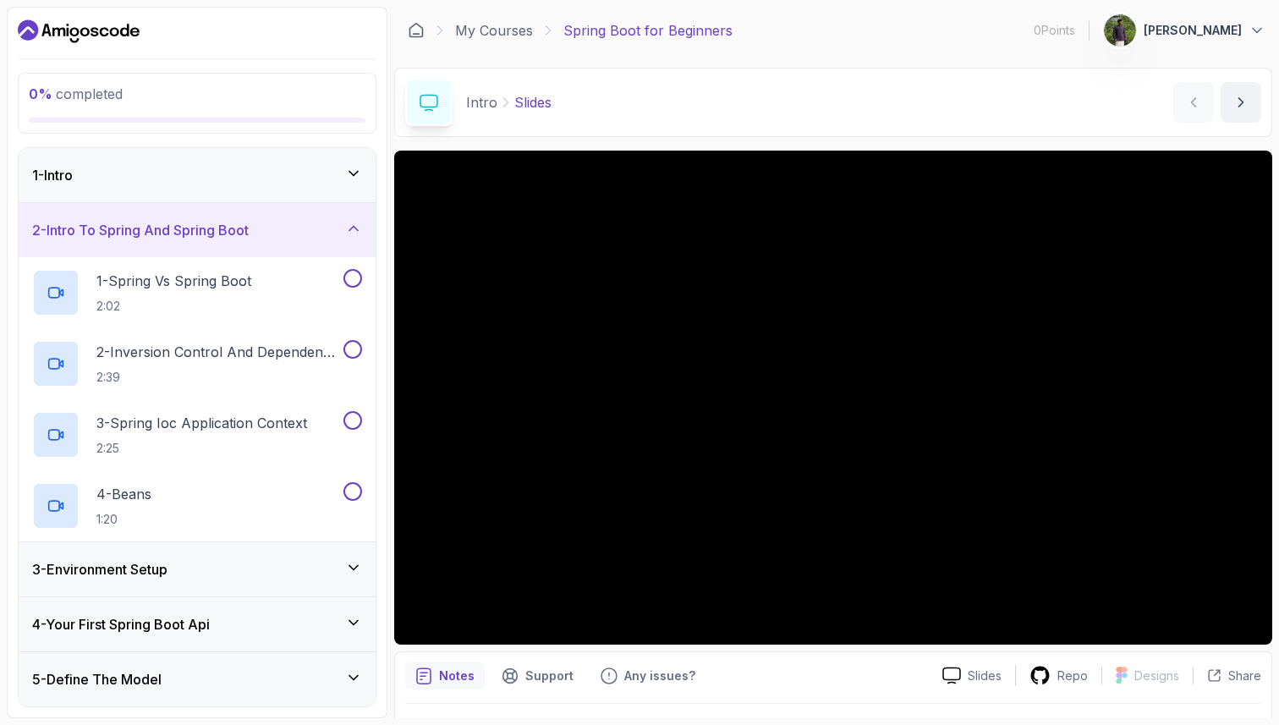
click at [168, 571] on h3 "3 - Environment Setup" at bounding box center [99, 569] width 135 height 20
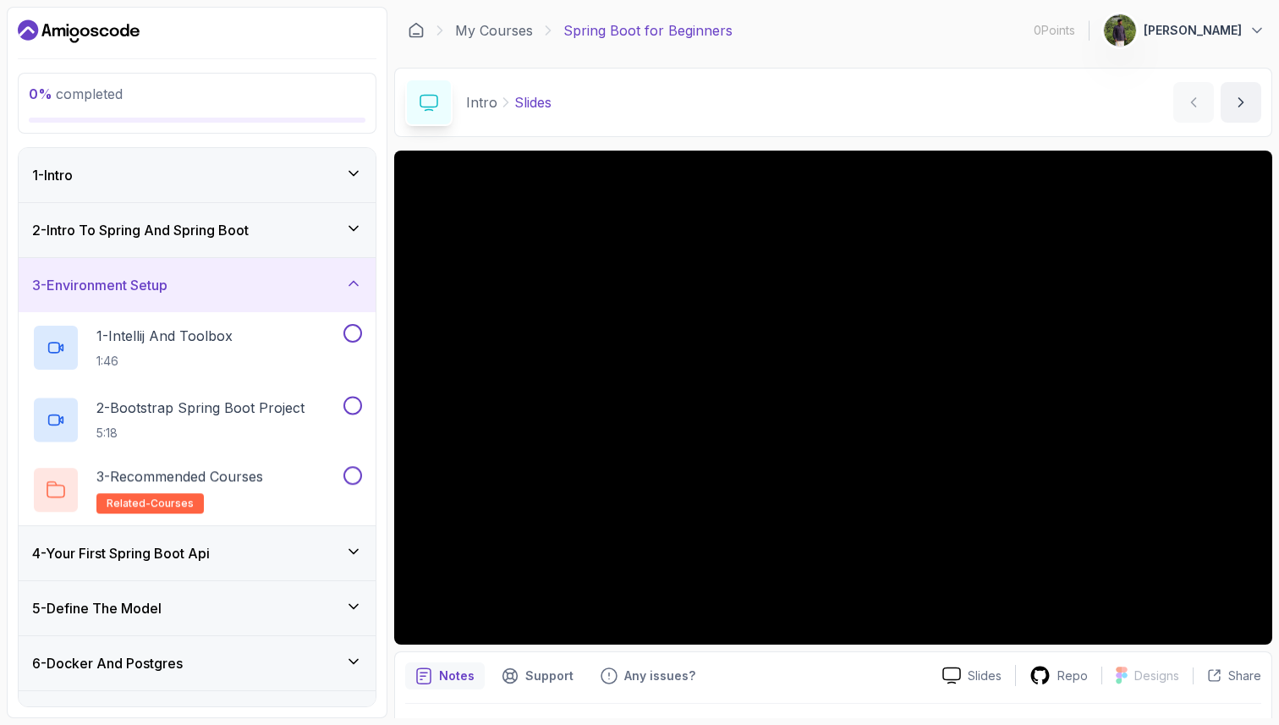
scroll to position [9, 0]
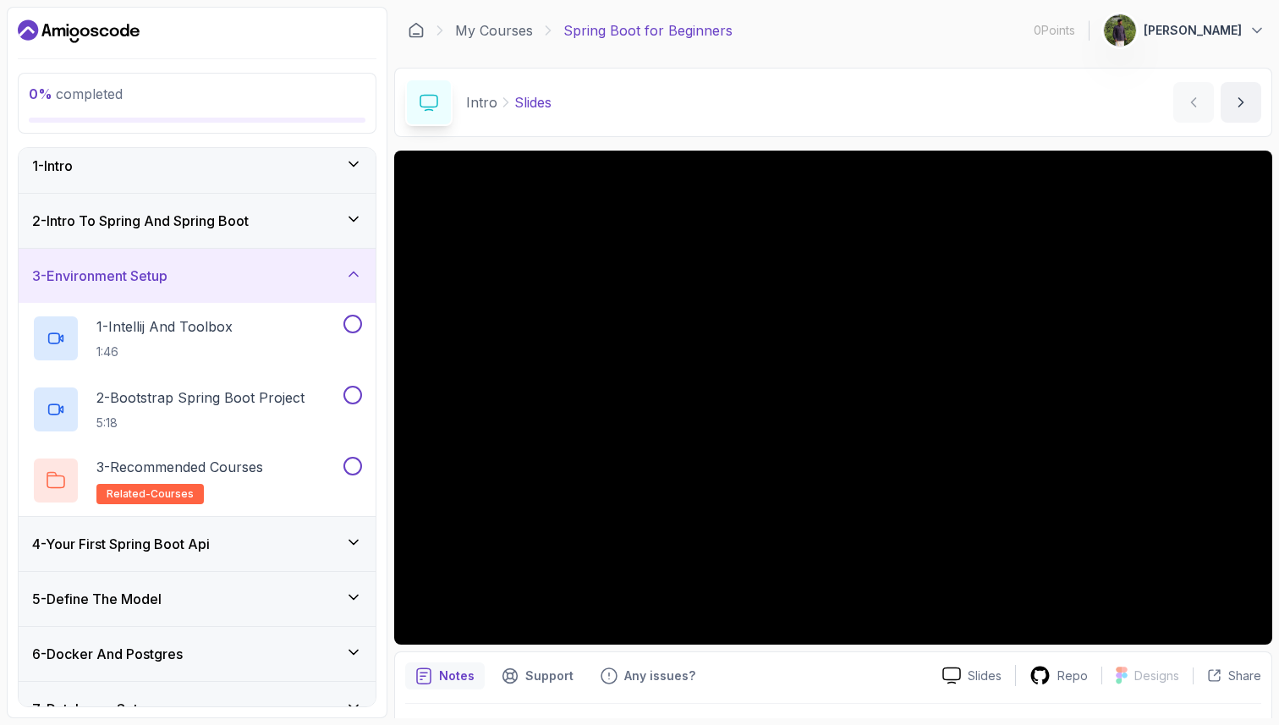
click at [176, 543] on h3 "4 - Your First Spring Boot Api" at bounding box center [121, 544] width 178 height 20
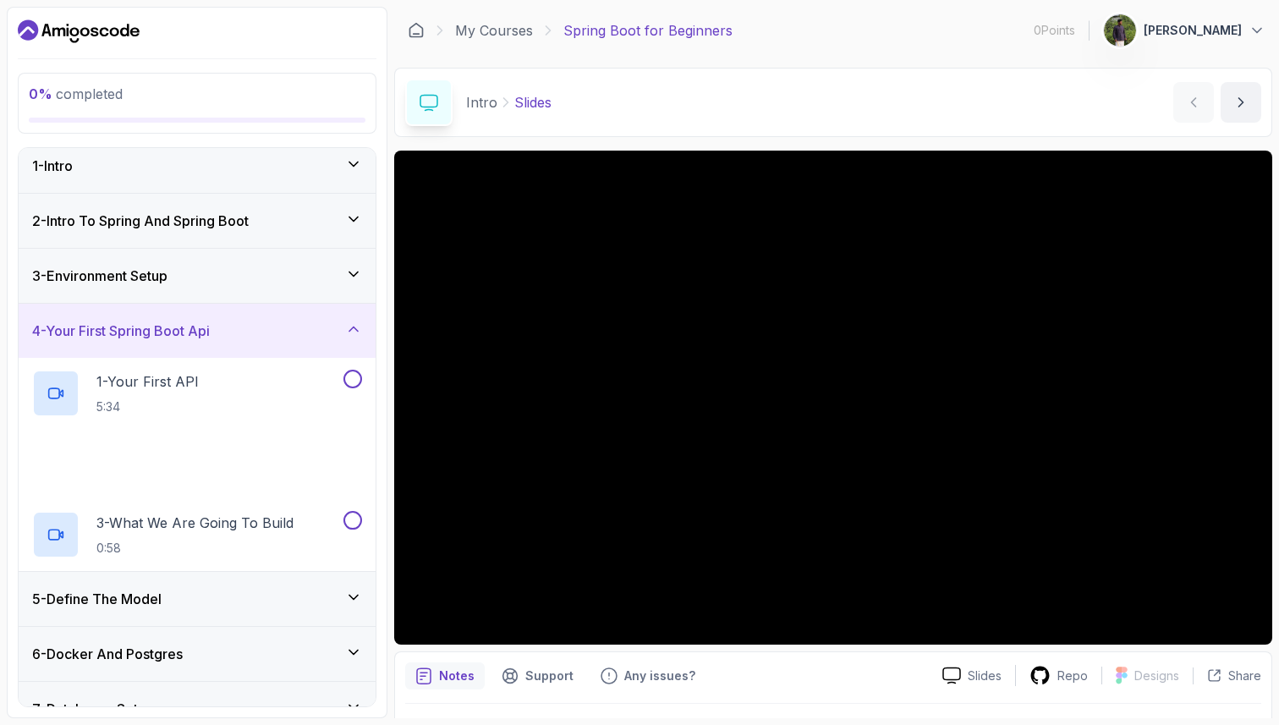
scroll to position [0, 0]
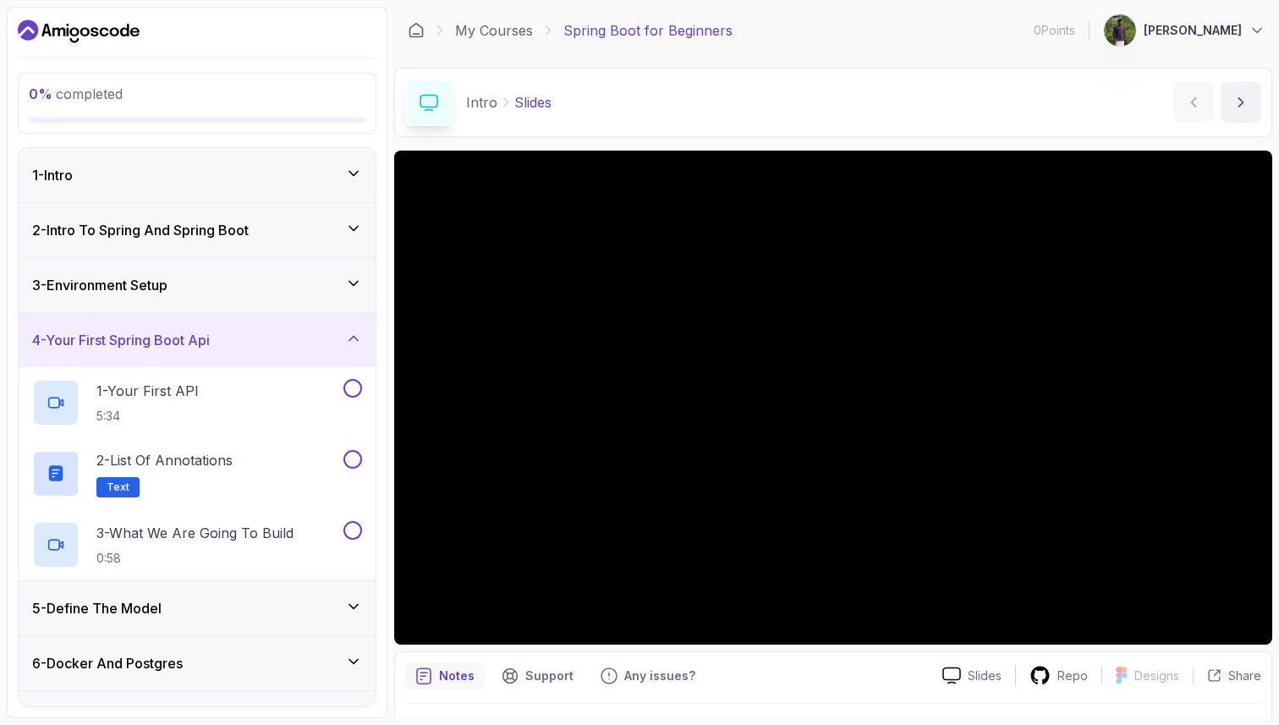
click at [199, 197] on div "1 - Intro" at bounding box center [197, 175] width 357 height 54
